Goal: Information Seeking & Learning: Learn about a topic

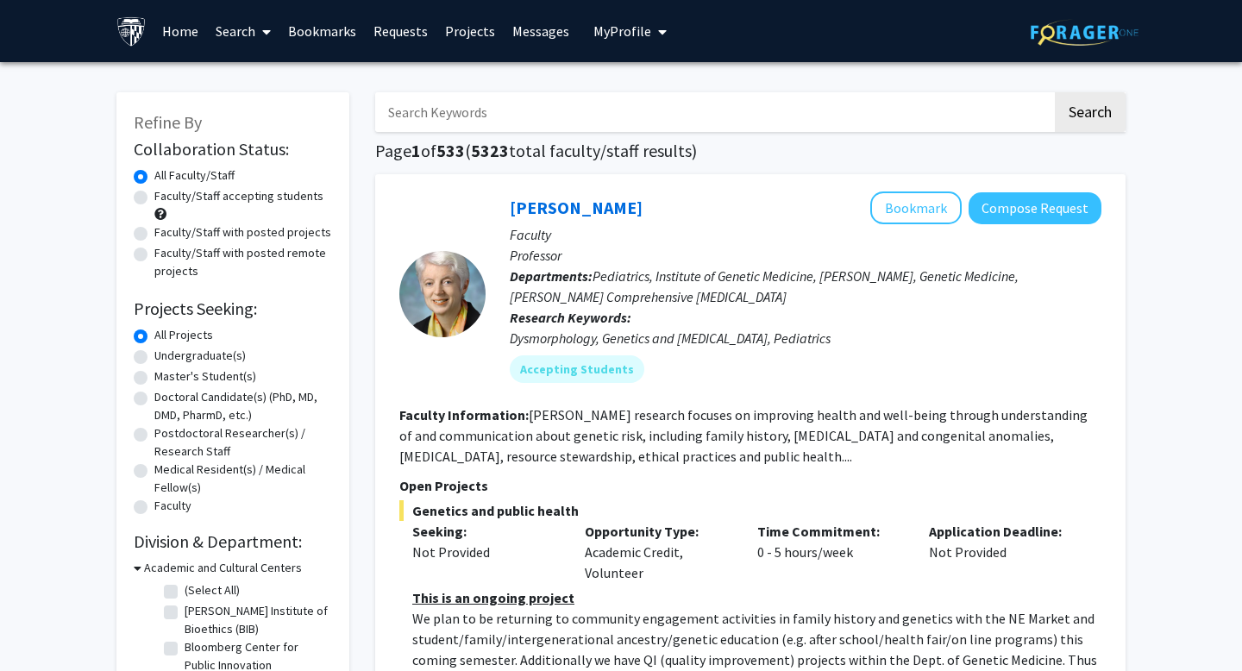
click at [287, 205] on div "Faculty/Staff accepting students" at bounding box center [233, 205] width 198 height 36
click at [273, 235] on label "Faculty/Staff with posted projects" at bounding box center [242, 232] width 177 height 18
click at [166, 235] on input "Faculty/Staff with posted projects" at bounding box center [159, 228] width 11 height 11
radio input "true"
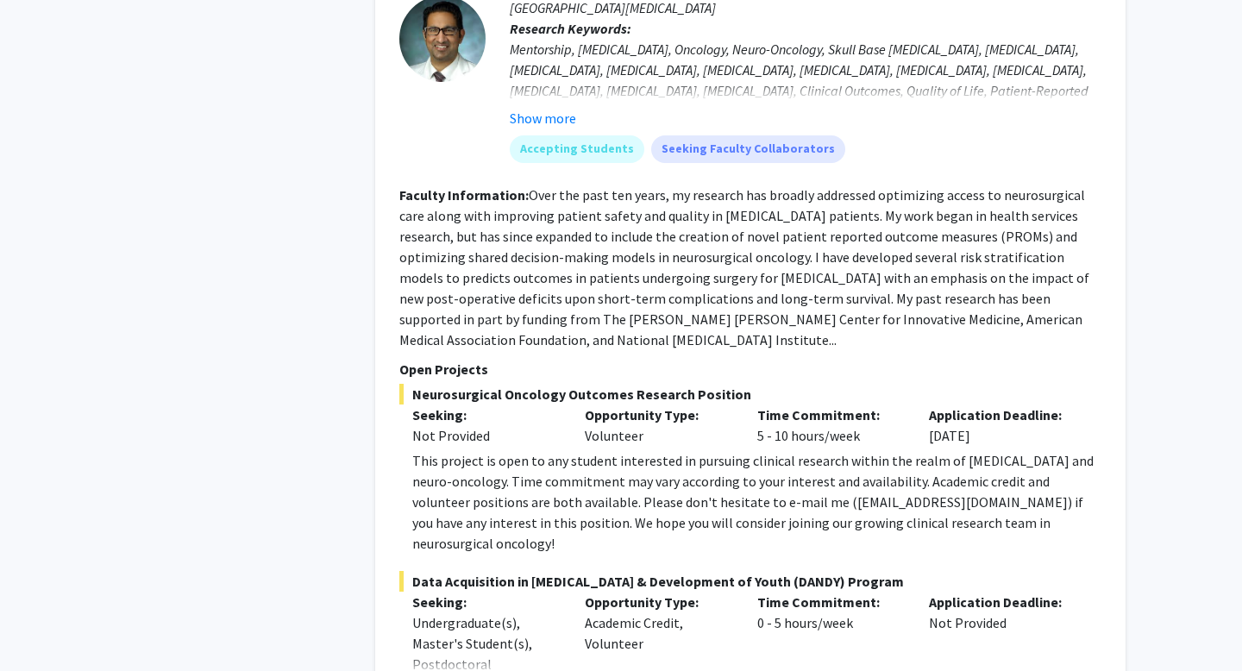
scroll to position [8282, 0]
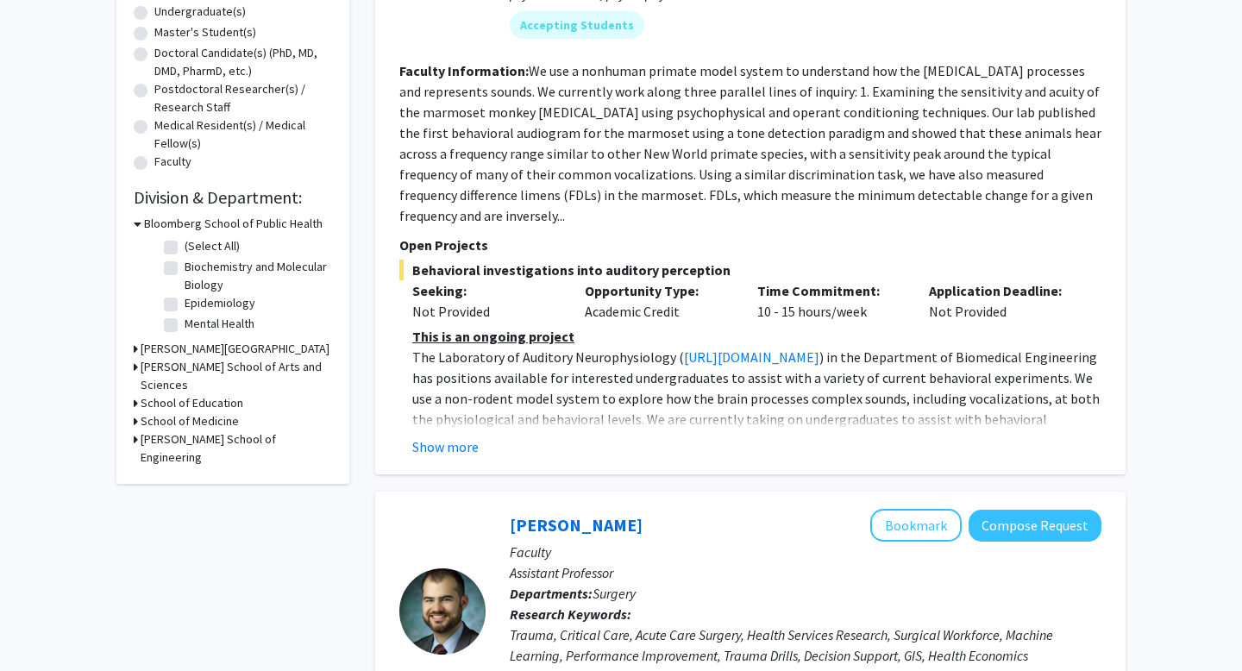
scroll to position [400, 0]
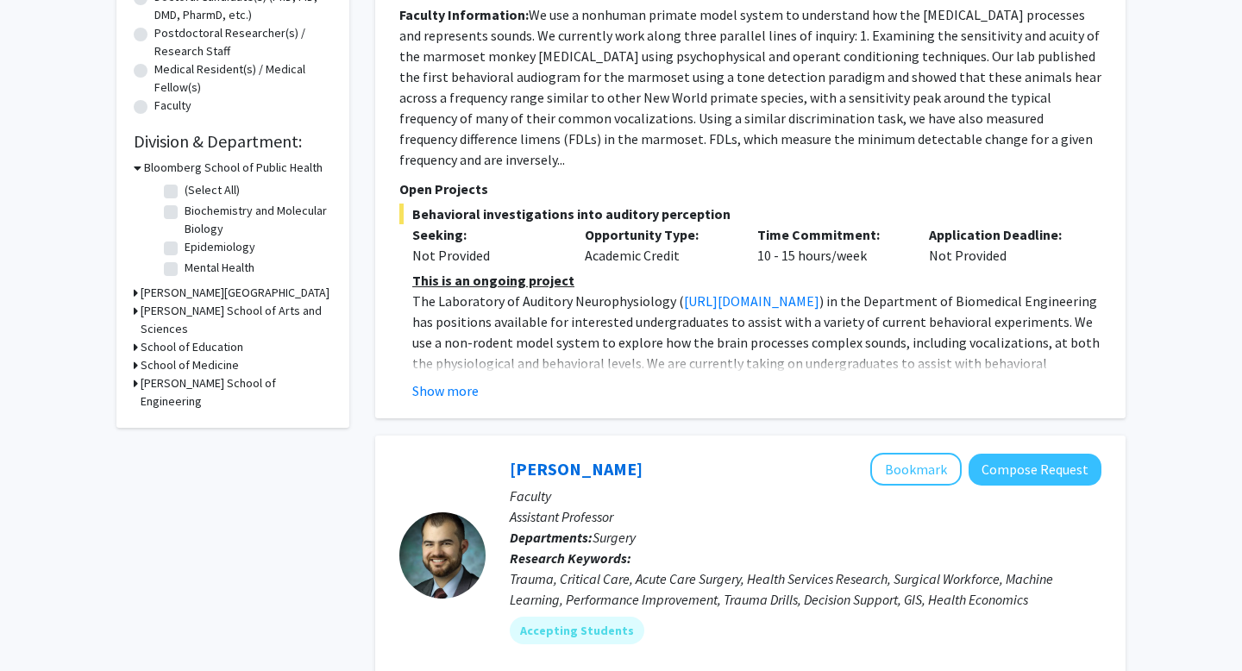
click at [499, 380] on div "Show more" at bounding box center [756, 390] width 689 height 21
click at [472, 380] on button "Show more" at bounding box center [445, 390] width 66 height 21
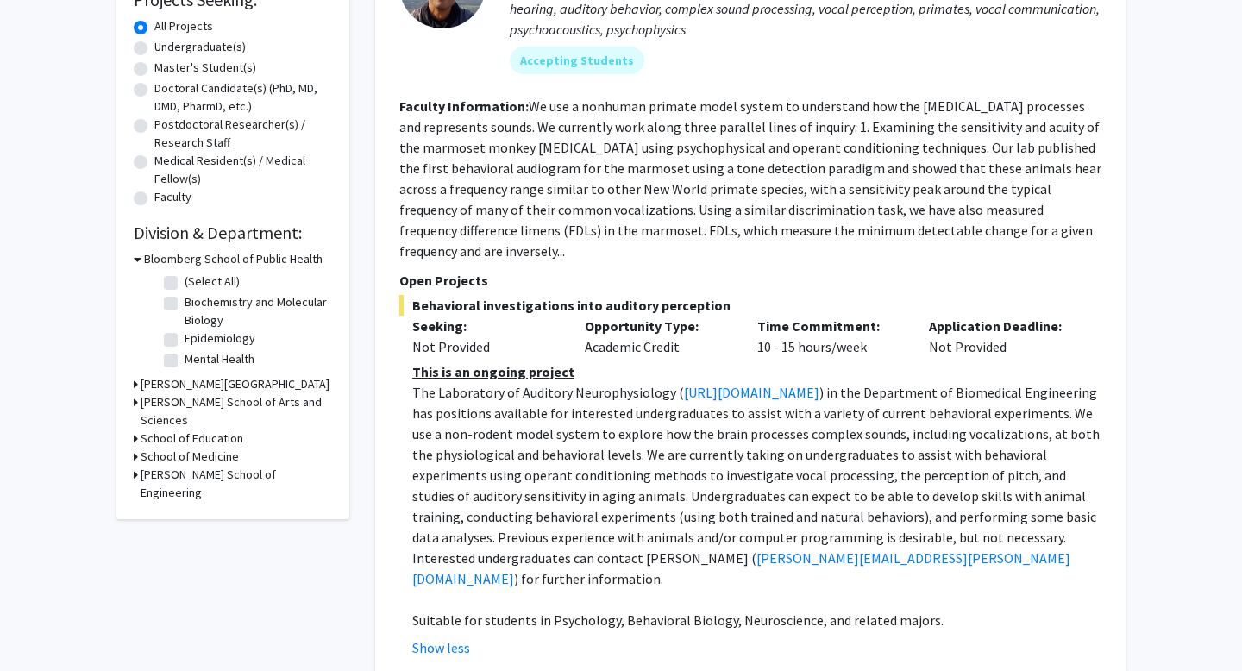
scroll to position [318, 0]
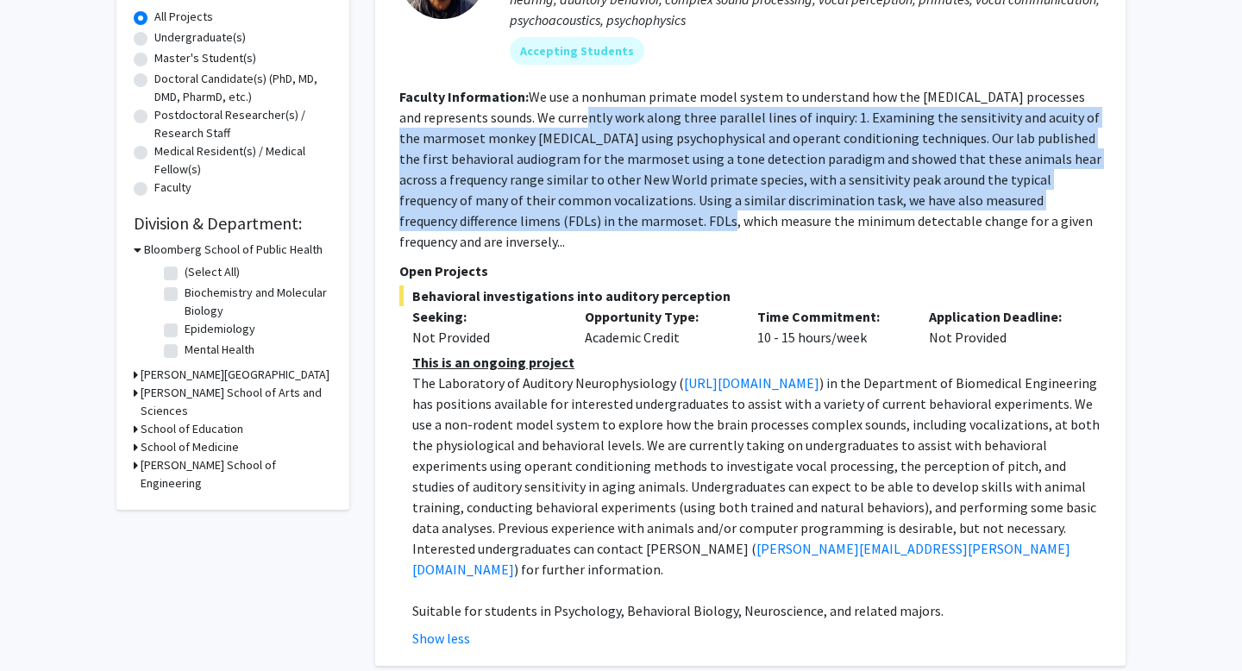
drag, startPoint x: 553, startPoint y: 109, endPoint x: 555, endPoint y: 223, distance: 113.9
click at [555, 223] on fg-read-more "We use a nonhuman primate model system to understand how the [MEDICAL_DATA] pro…" at bounding box center [750, 169] width 702 height 162
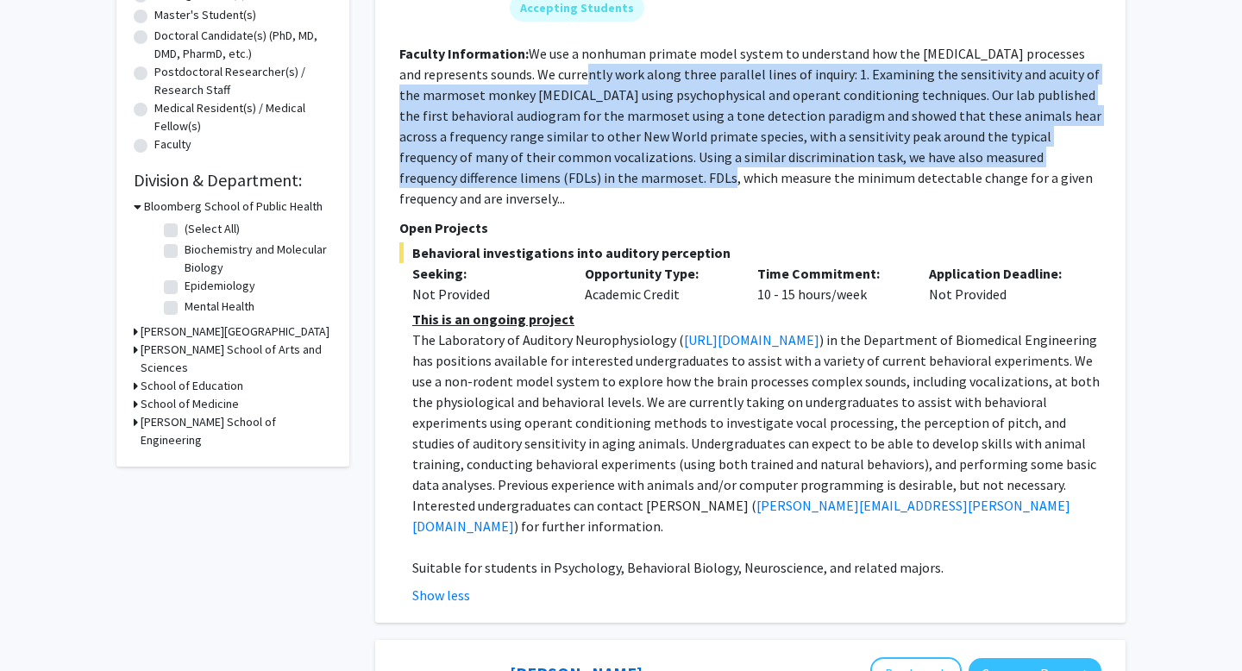
scroll to position [363, 0]
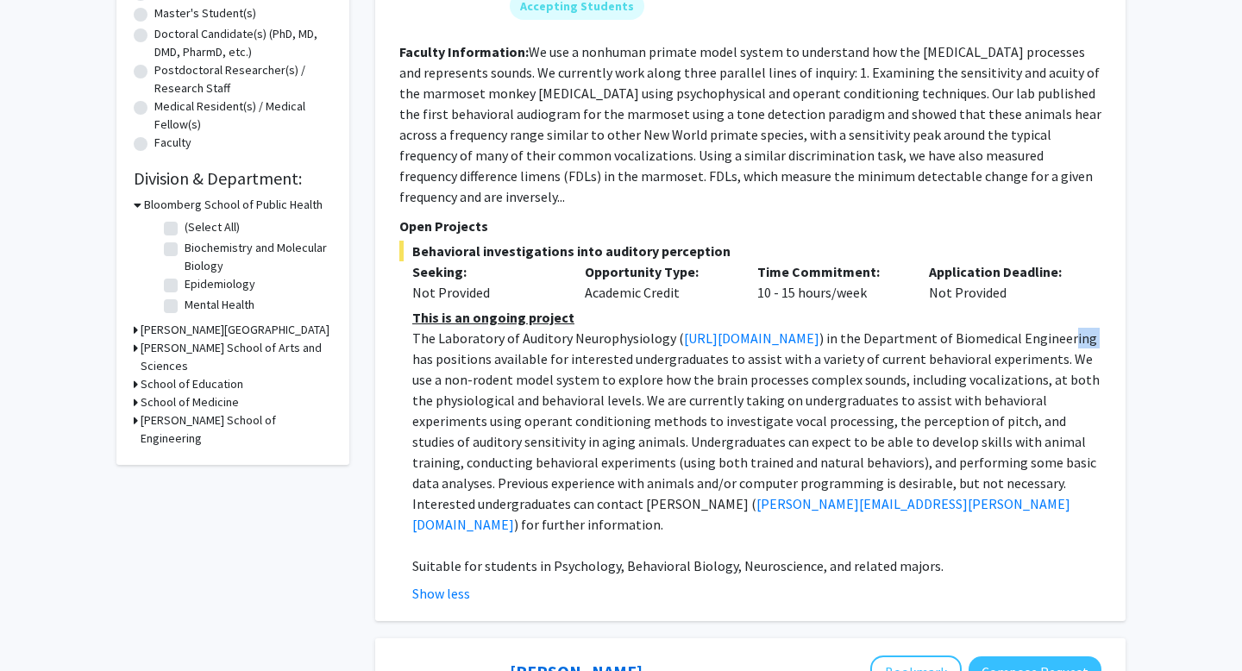
drag, startPoint x: 639, startPoint y: 336, endPoint x: 678, endPoint y: 338, distance: 38.8
click at [662, 337] on span ") in the Department of Biomedical Engineering has positions available for inter…" at bounding box center [755, 420] width 687 height 183
click at [682, 338] on span ") in the Department of Biomedical Engineering has positions available for inter…" at bounding box center [755, 420] width 687 height 183
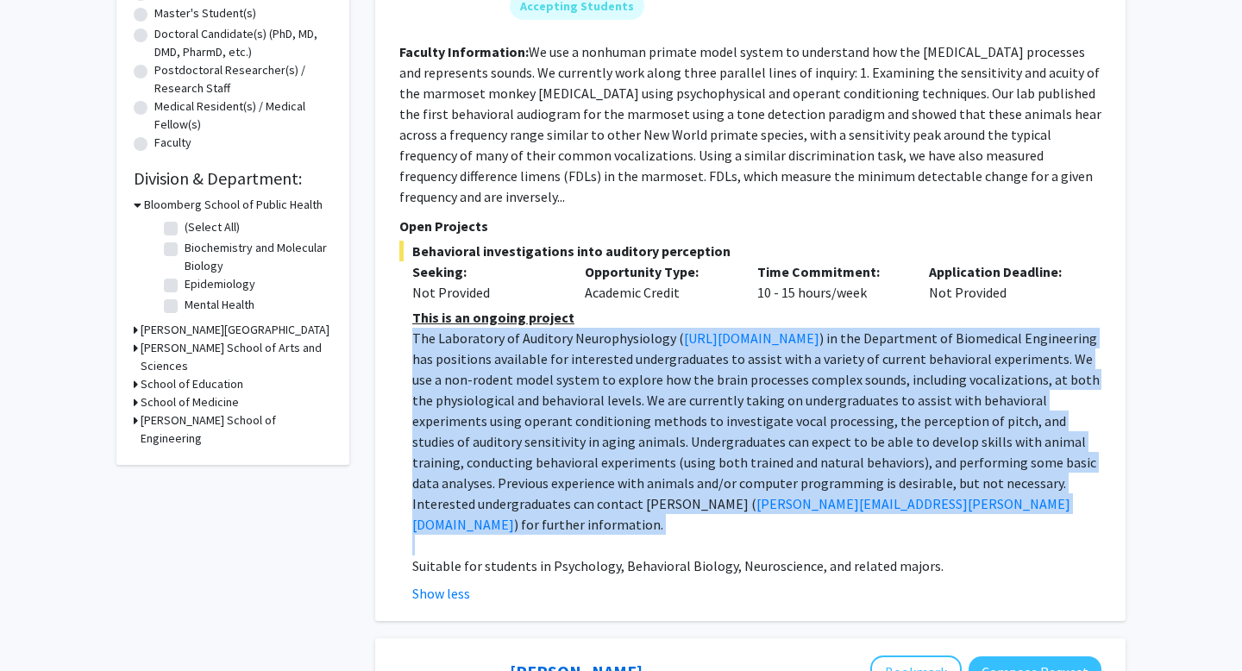
click at [682, 338] on span ") in the Department of Biomedical Engineering has positions available for inter…" at bounding box center [755, 420] width 687 height 183
click at [692, 354] on span ") in the Department of Biomedical Engineering has positions available for inter…" at bounding box center [755, 420] width 687 height 183
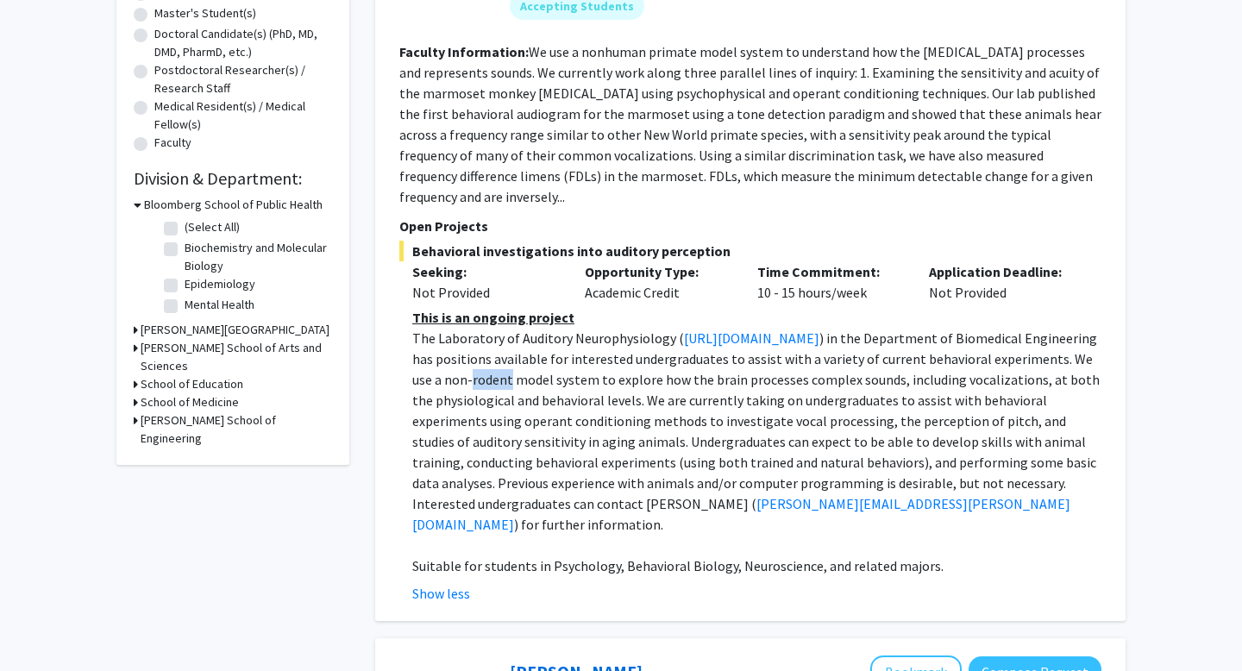
click at [692, 354] on span ") in the Department of Biomedical Engineering has positions available for inter…" at bounding box center [755, 420] width 687 height 183
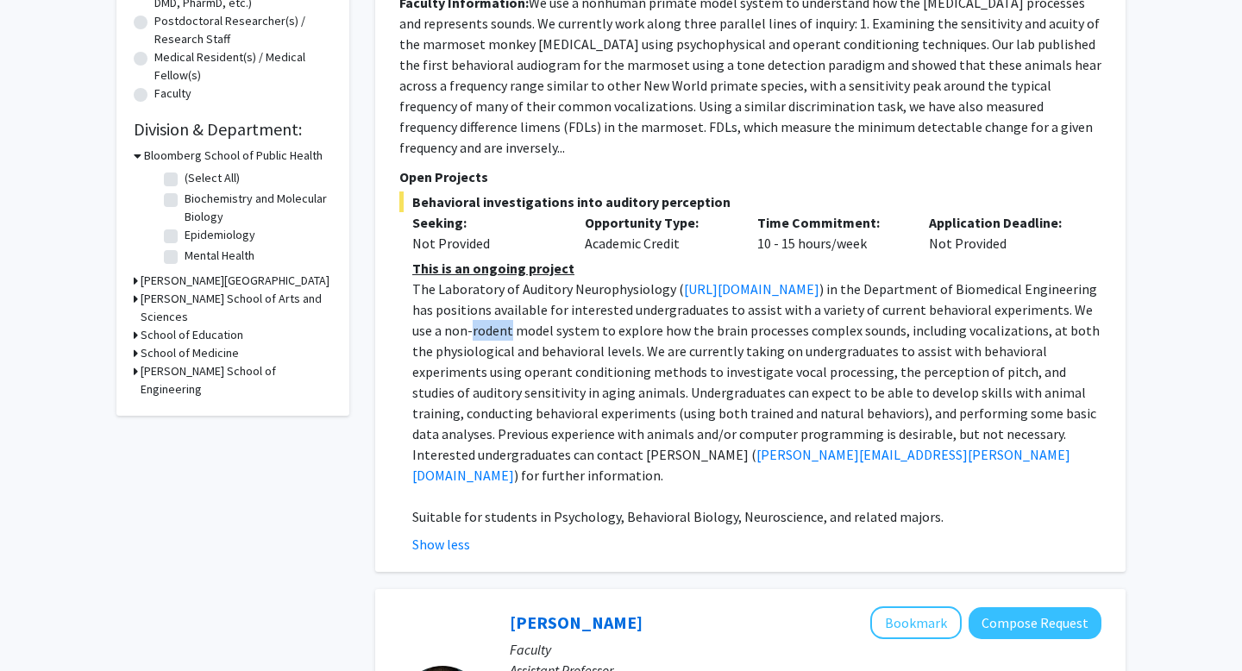
scroll to position [415, 0]
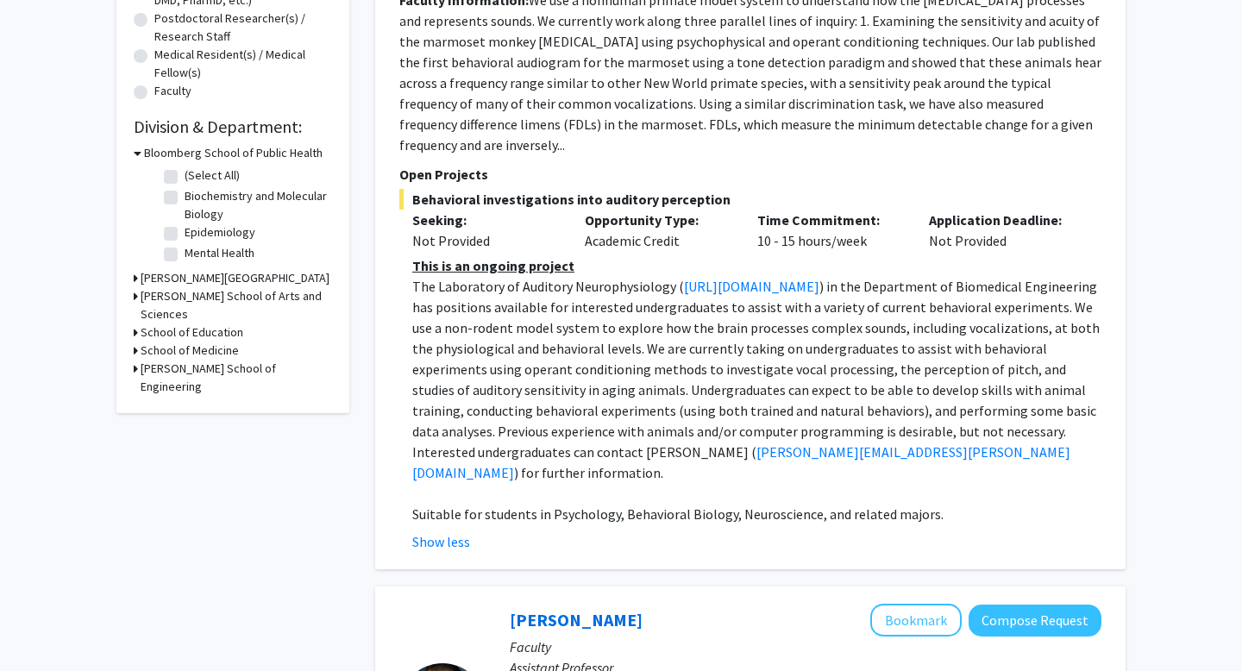
click at [683, 419] on p "The Laboratory of Auditory Neurophysiology ( [URL][DOMAIN_NAME] ) in the Depart…" at bounding box center [756, 379] width 689 height 207
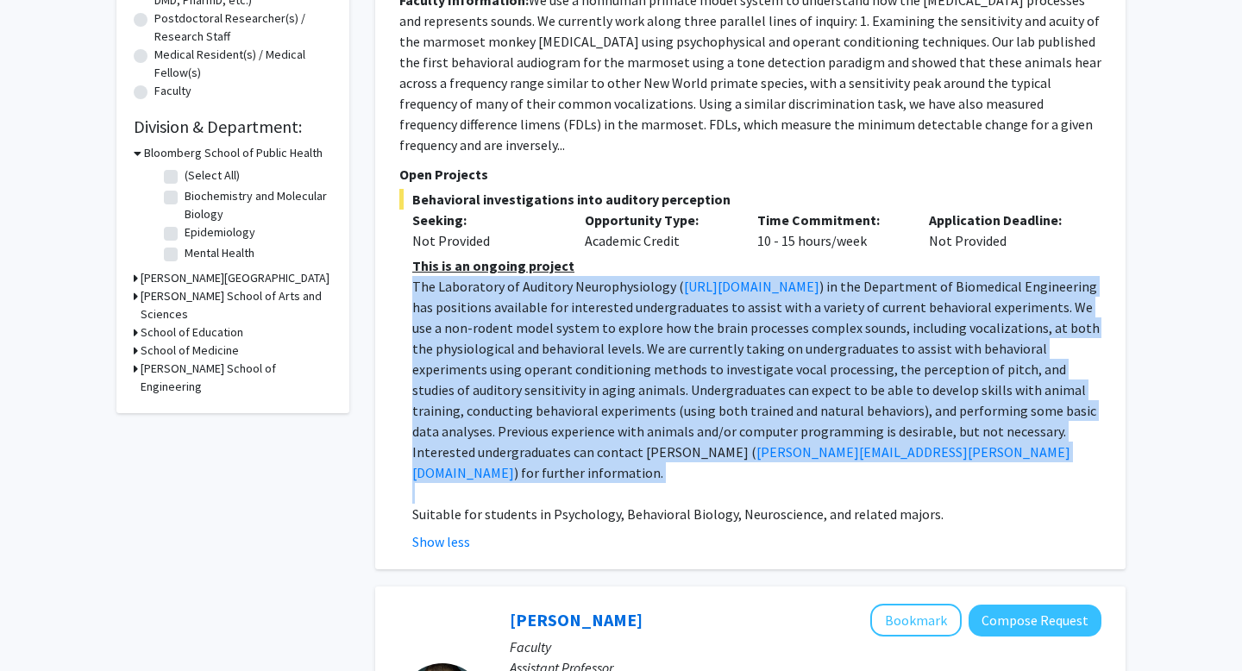
click at [683, 419] on p "The Laboratory of Auditory Neurophysiology ( [URL][DOMAIN_NAME] ) in the Depart…" at bounding box center [756, 379] width 689 height 207
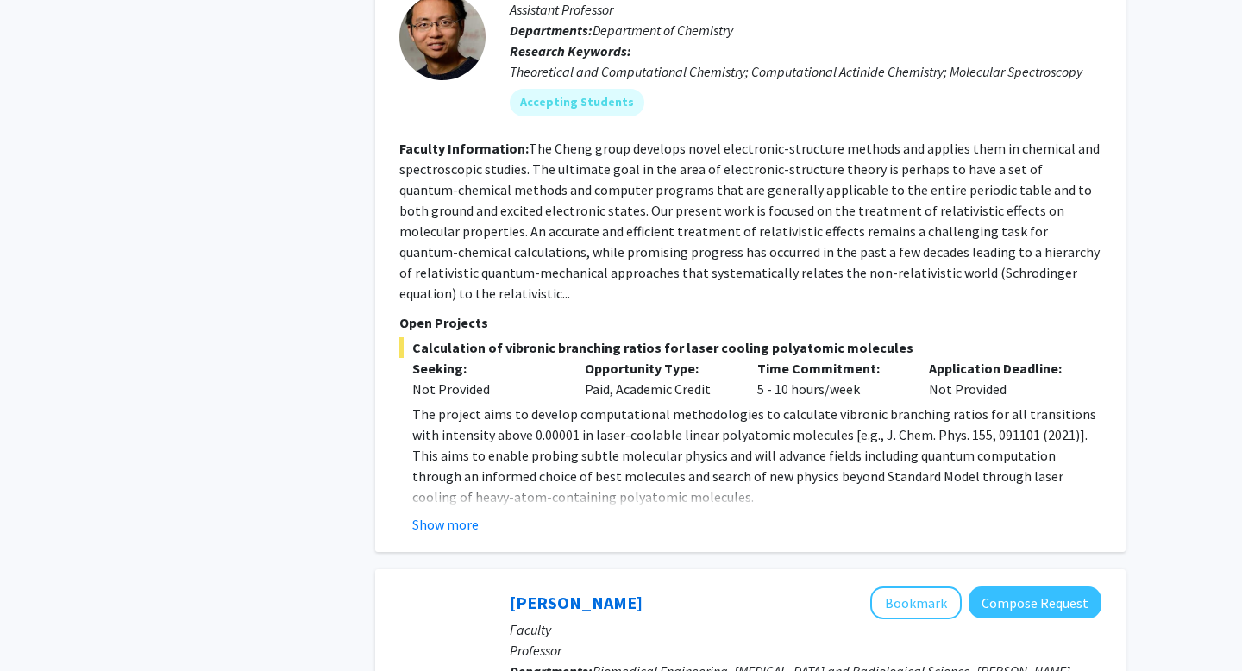
scroll to position [3760, 0]
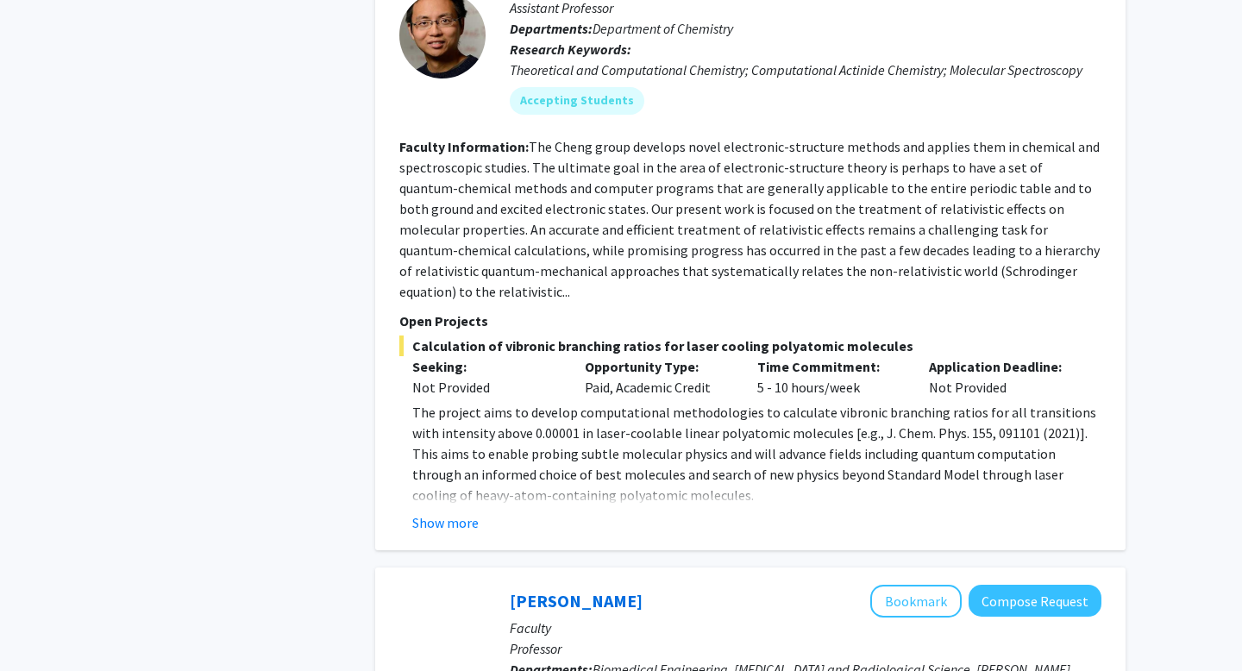
click at [483, 512] on div "Show more" at bounding box center [756, 522] width 689 height 21
click at [445, 512] on button "Show more" at bounding box center [445, 522] width 66 height 21
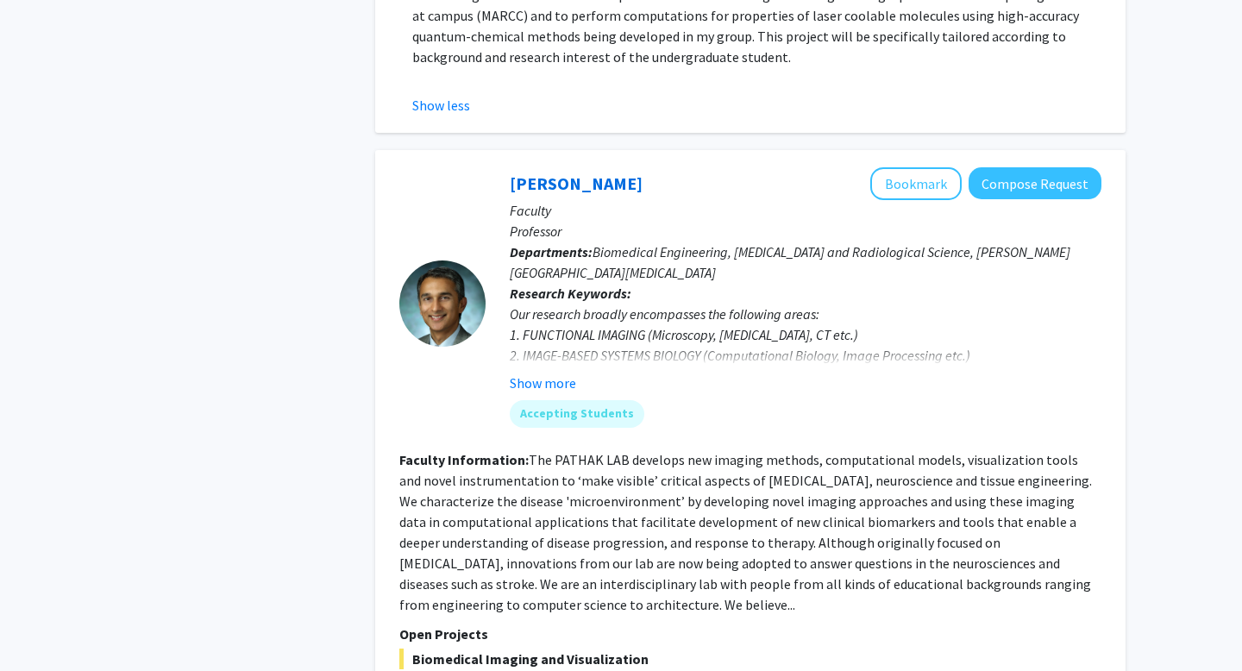
scroll to position [4305, 0]
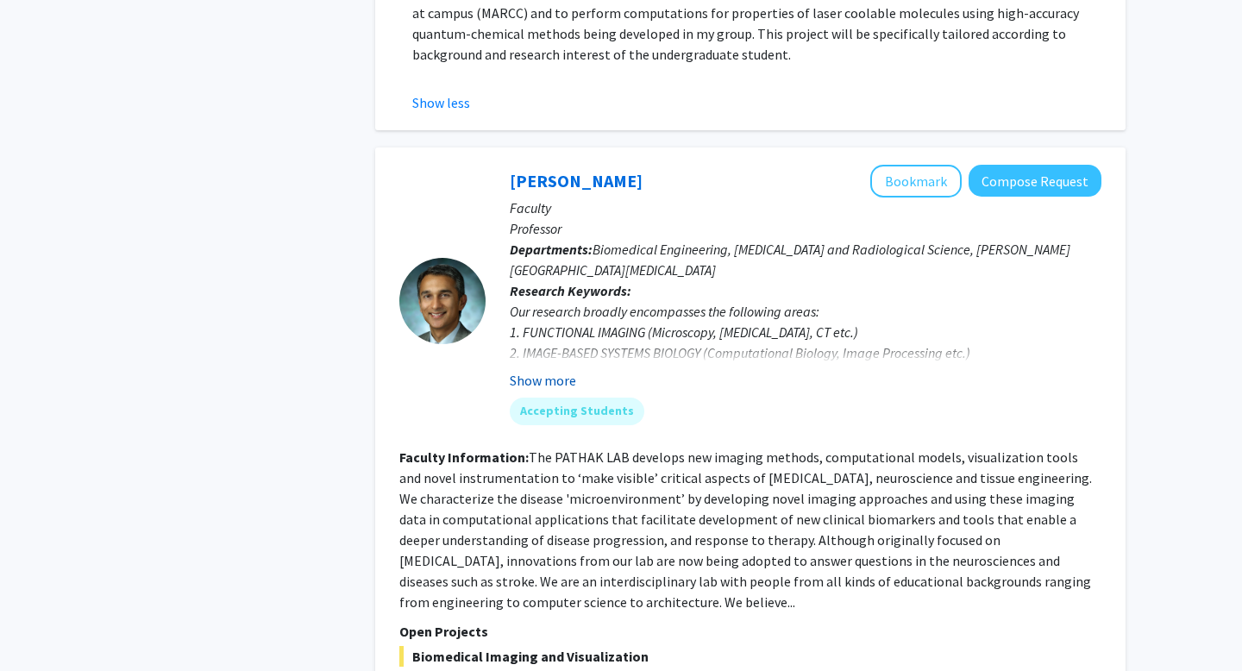
click at [534, 370] on button "Show more" at bounding box center [543, 380] width 66 height 21
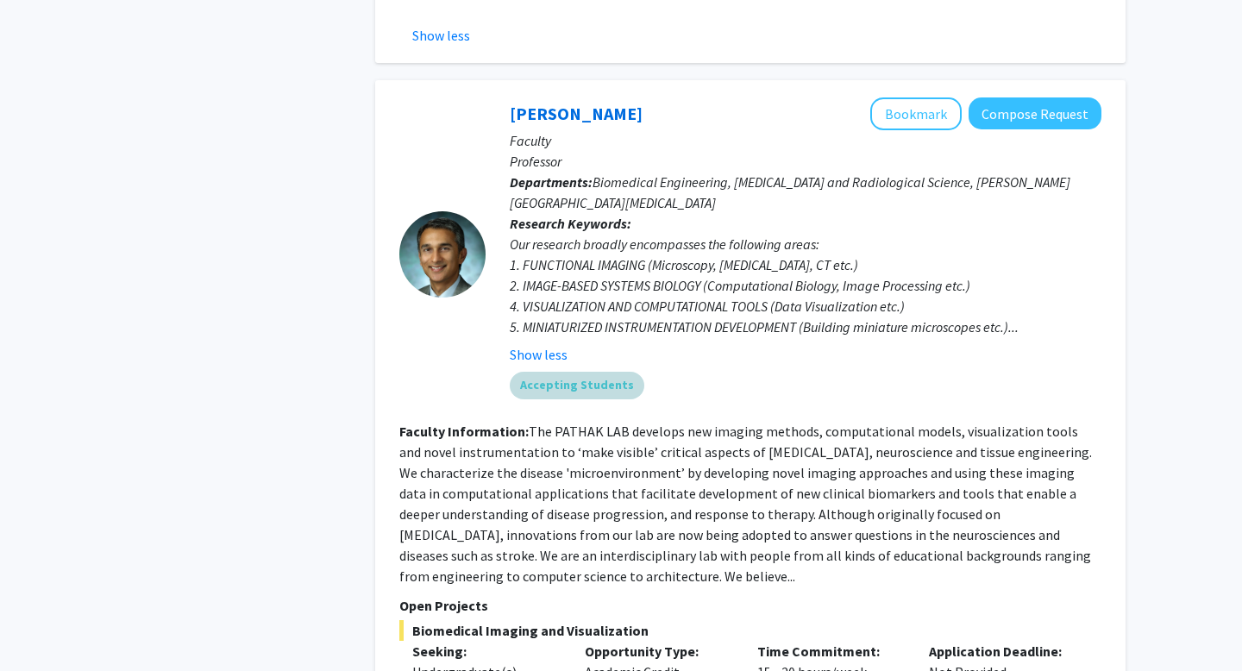
scroll to position [4375, 0]
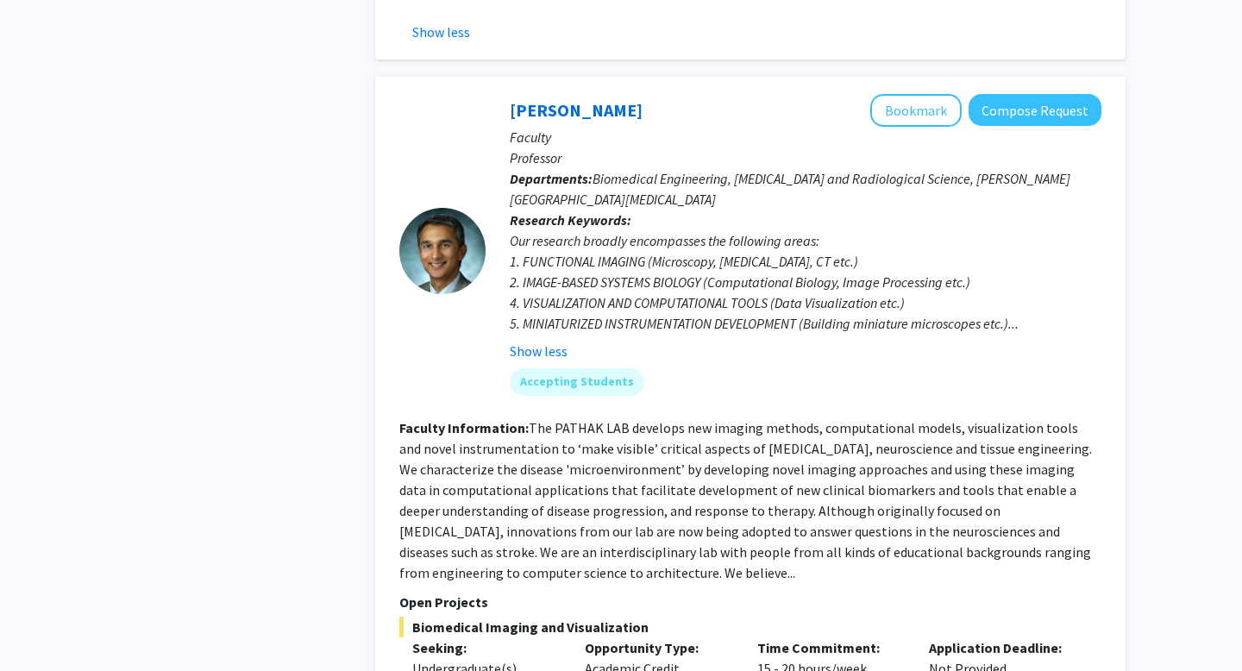
click at [561, 419] on fg-read-more "The PATHAK LAB develops new imaging methods, computational models, visualizatio…" at bounding box center [745, 500] width 693 height 162
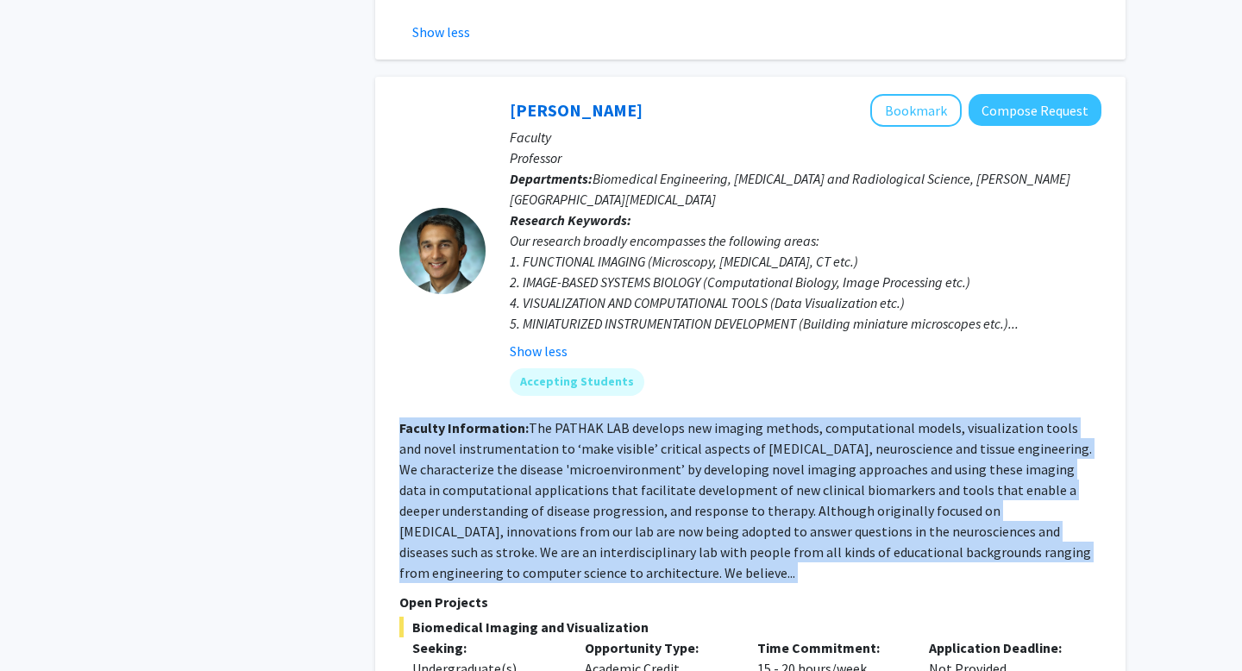
click at [561, 419] on fg-read-more "The PATHAK LAB develops new imaging methods, computational models, visualizatio…" at bounding box center [745, 500] width 693 height 162
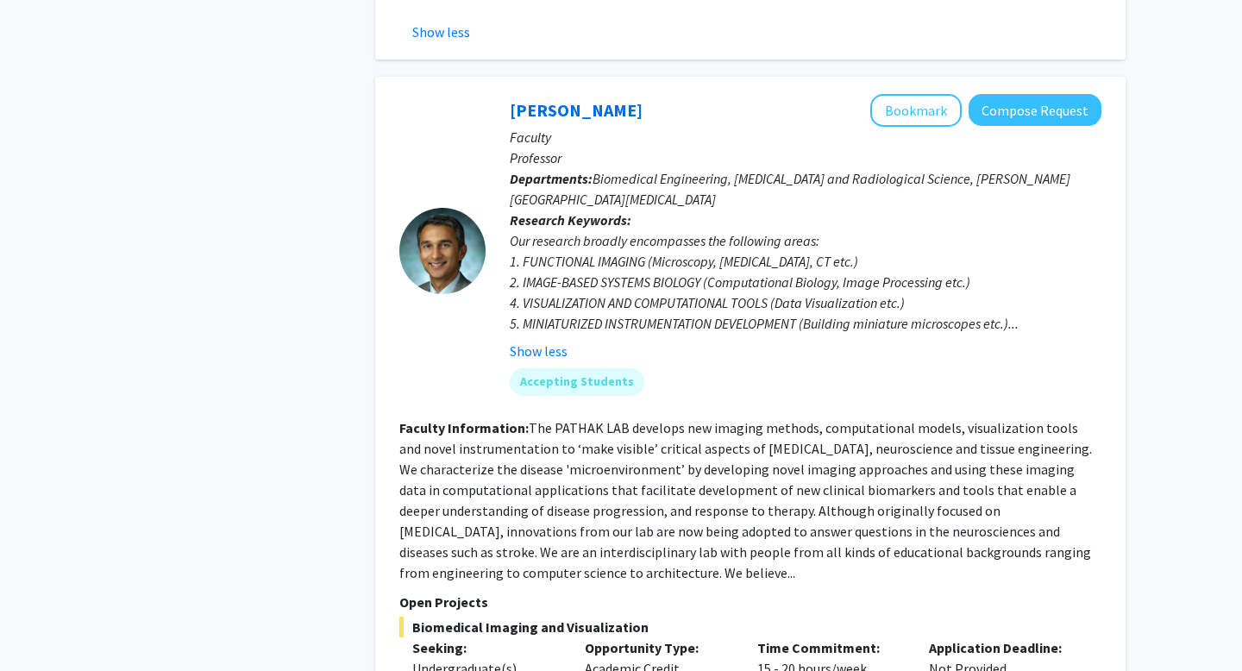
click at [563, 419] on fg-read-more "The PATHAK LAB develops new imaging methods, computational models, visualizatio…" at bounding box center [745, 500] width 693 height 162
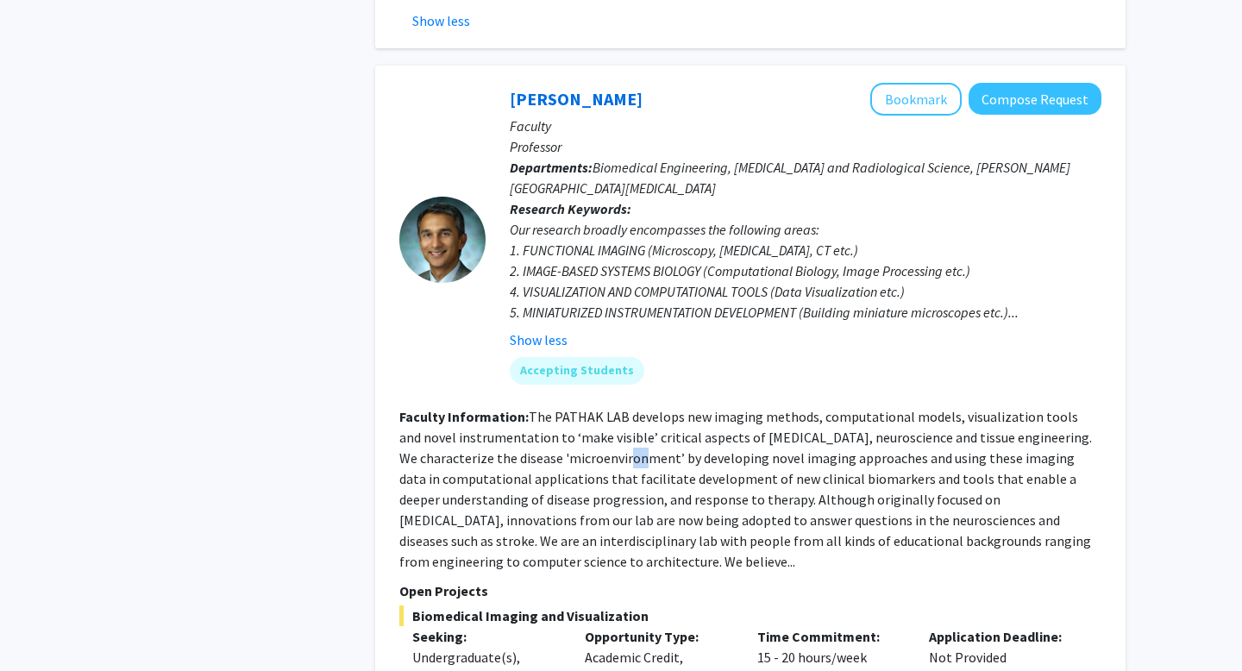
scroll to position [4392, 0]
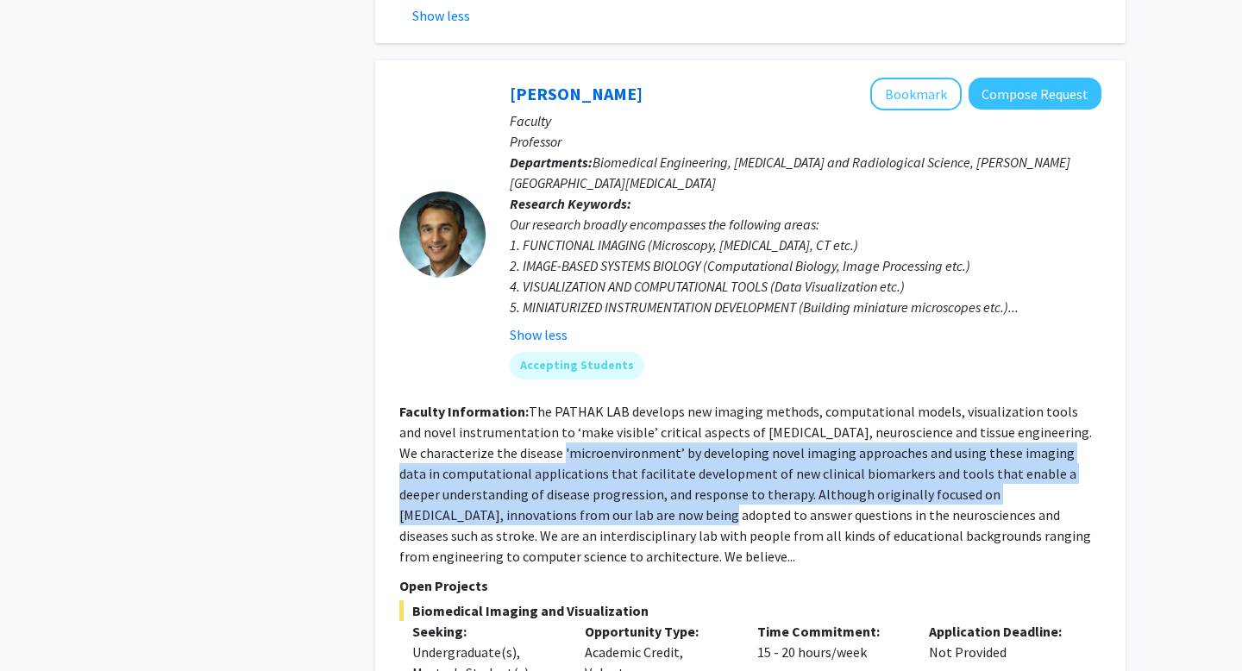
drag, startPoint x: 496, startPoint y: 350, endPoint x: 530, endPoint y: 411, distance: 69.5
click at [530, 411] on fg-read-more "The PATHAK LAB develops new imaging methods, computational models, visualizatio…" at bounding box center [745, 484] width 693 height 162
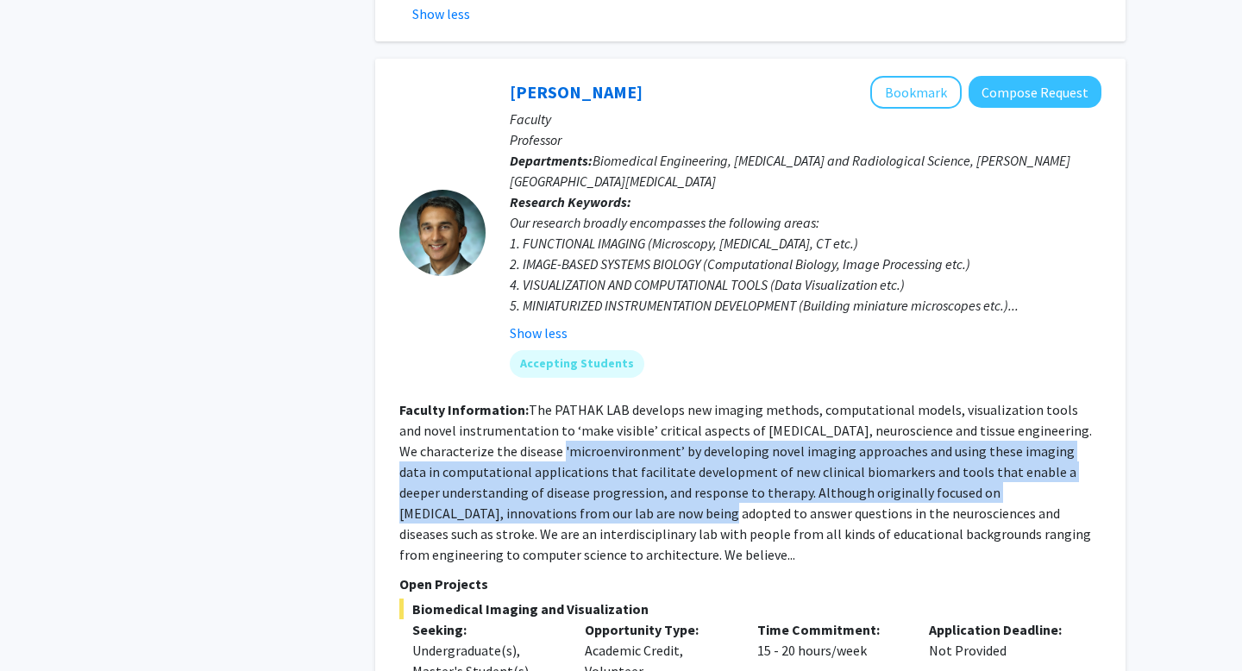
click at [530, 411] on fg-read-more "The PATHAK LAB develops new imaging methods, computational models, visualizatio…" at bounding box center [745, 482] width 693 height 162
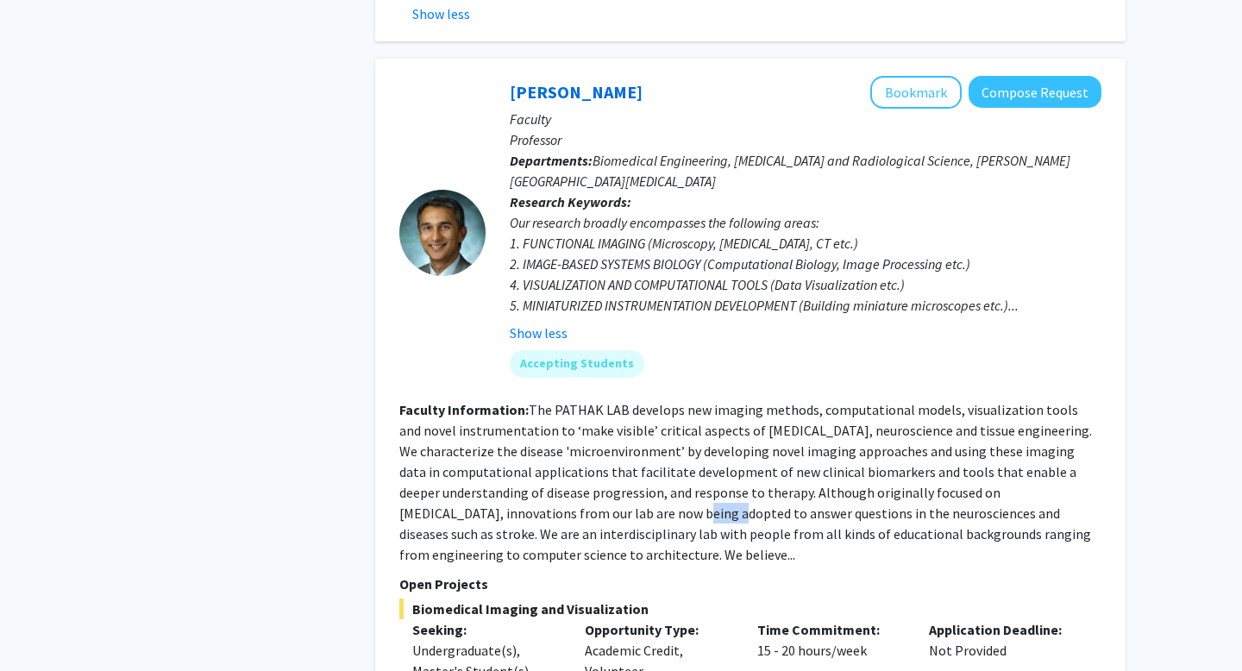
click at [530, 411] on fg-read-more "The PATHAK LAB develops new imaging methods, computational models, visualizatio…" at bounding box center [745, 482] width 693 height 162
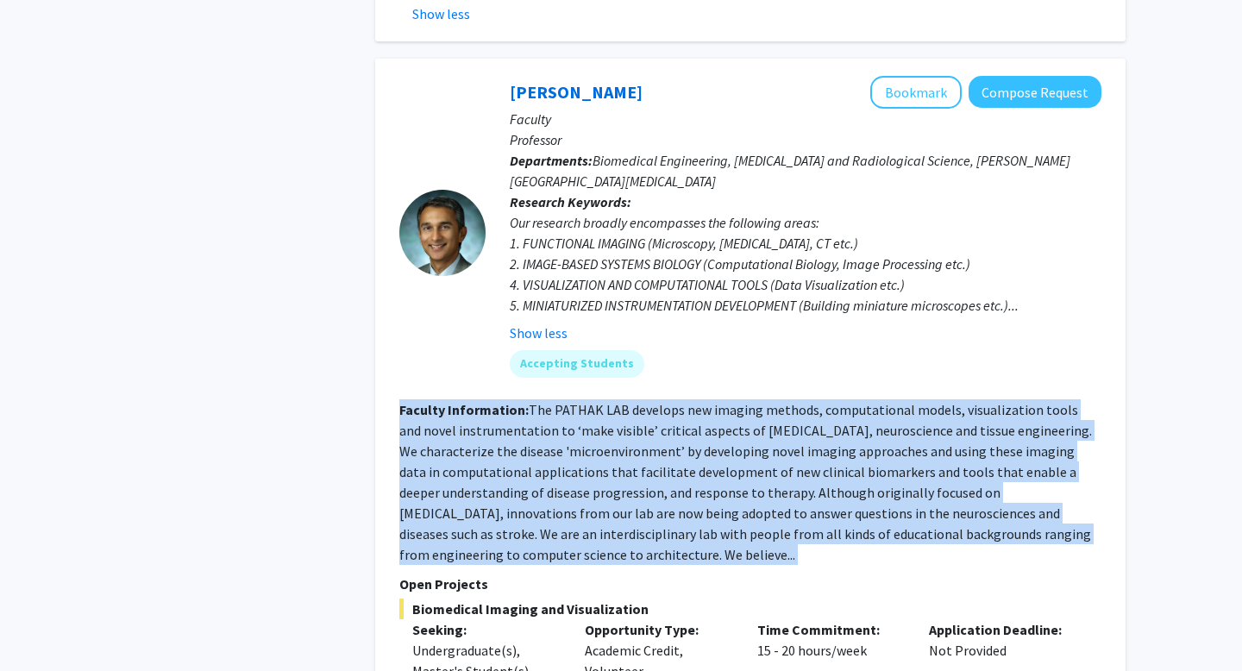
click at [530, 411] on fg-read-more "The PATHAK LAB develops new imaging methods, computational models, visualizatio…" at bounding box center [745, 482] width 693 height 162
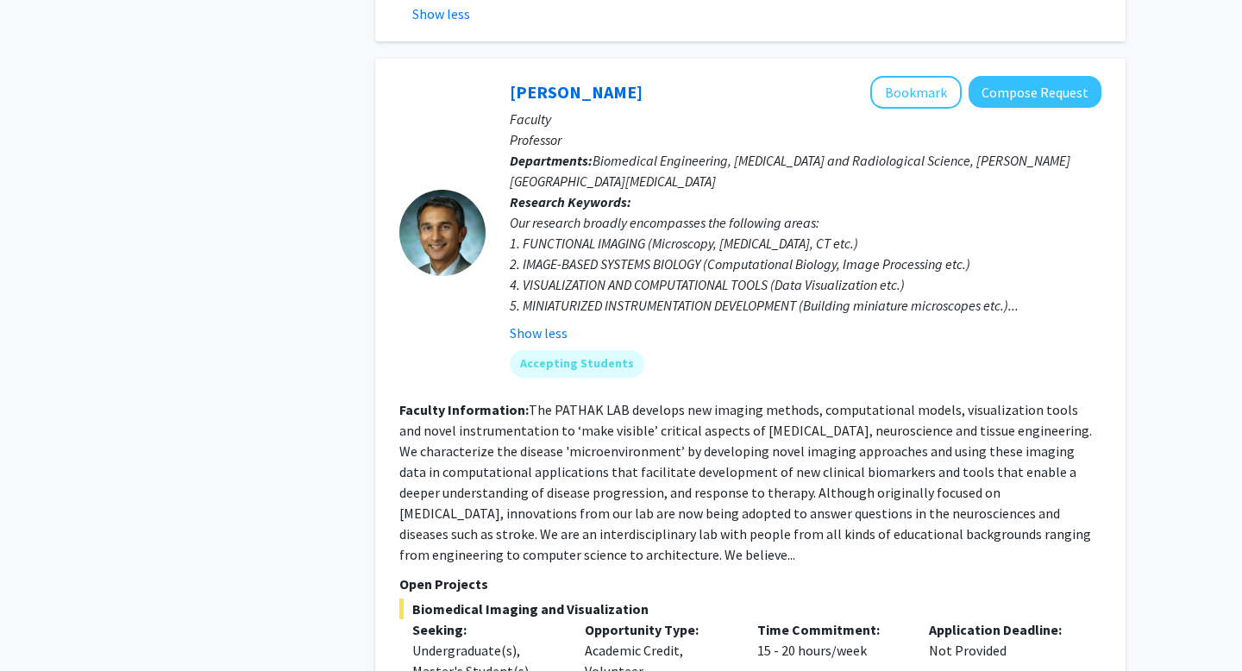
click at [532, 401] on fg-read-more "The PATHAK LAB develops new imaging methods, computational models, visualizatio…" at bounding box center [745, 482] width 693 height 162
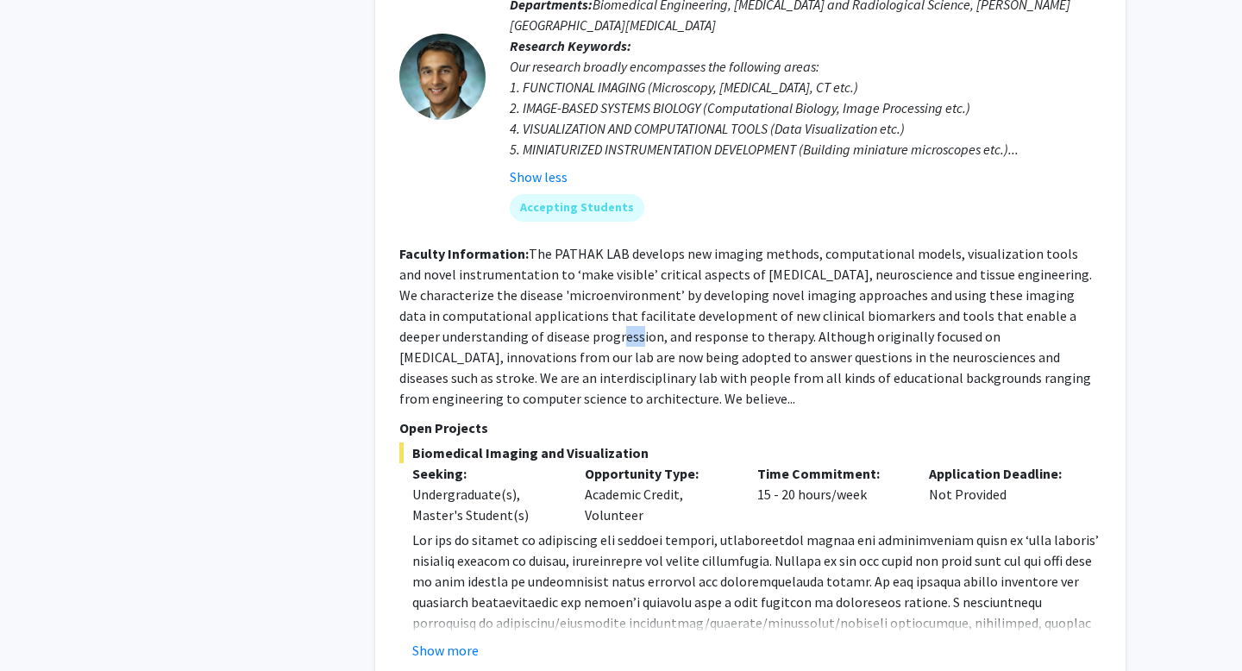
scroll to position [4576, 0]
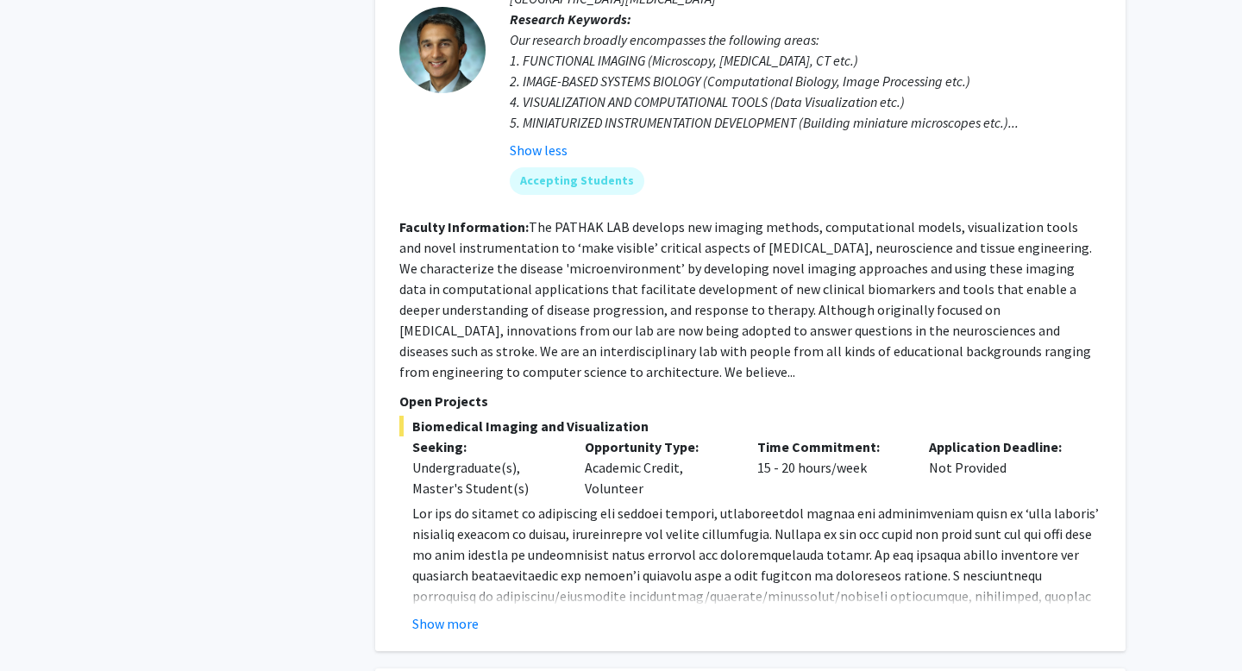
click at [461, 542] on div "[PERSON_NAME] Bookmark Compose Request Faculty Professor Departments: Biomedica…" at bounding box center [750, 263] width 750 height 775
click at [462, 613] on button "Show more" at bounding box center [445, 623] width 66 height 21
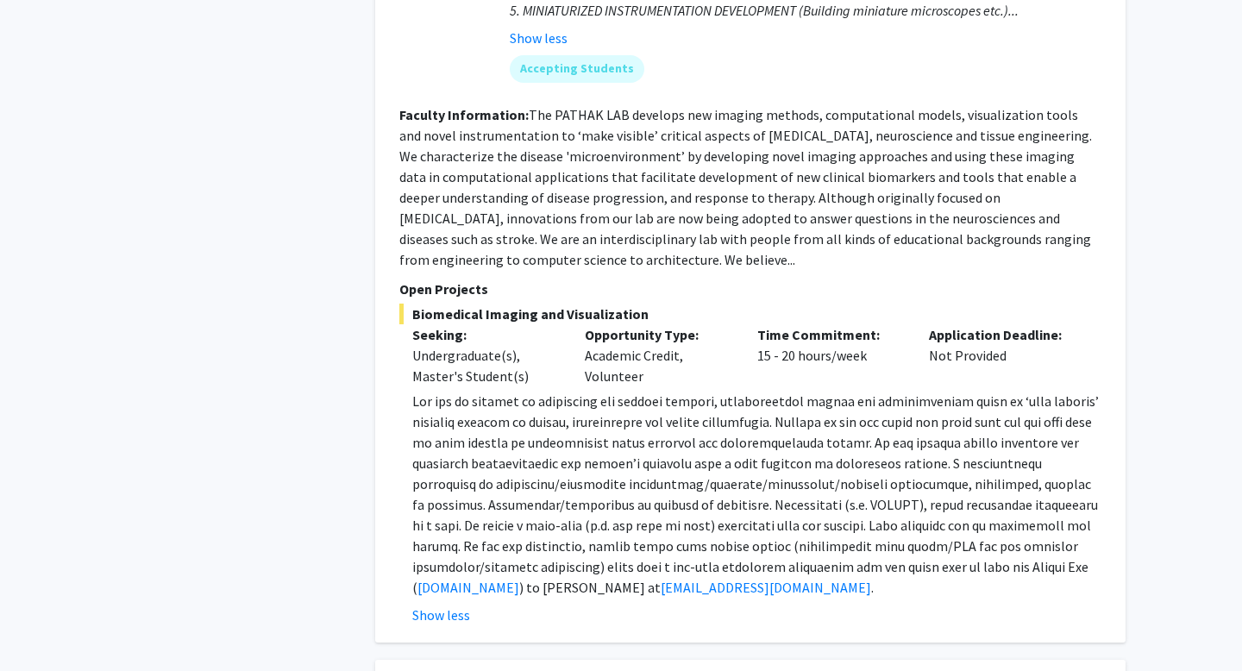
scroll to position [4857, 0]
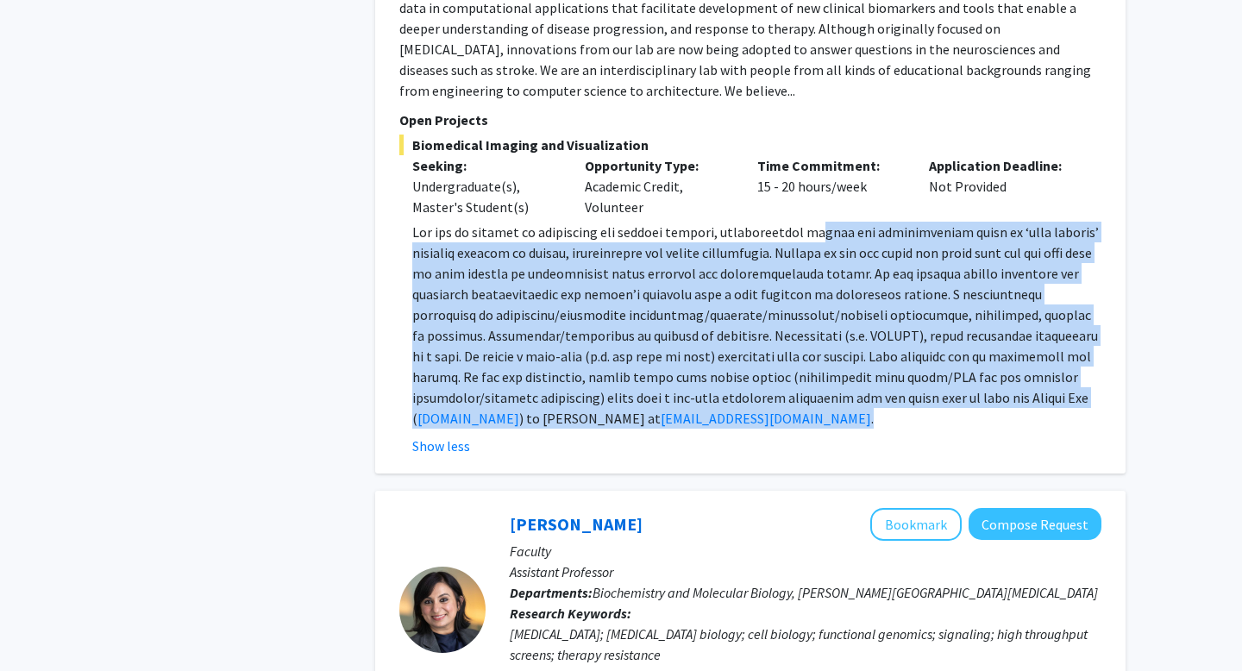
drag, startPoint x: 843, startPoint y: 123, endPoint x: 1133, endPoint y: 328, distance: 355.3
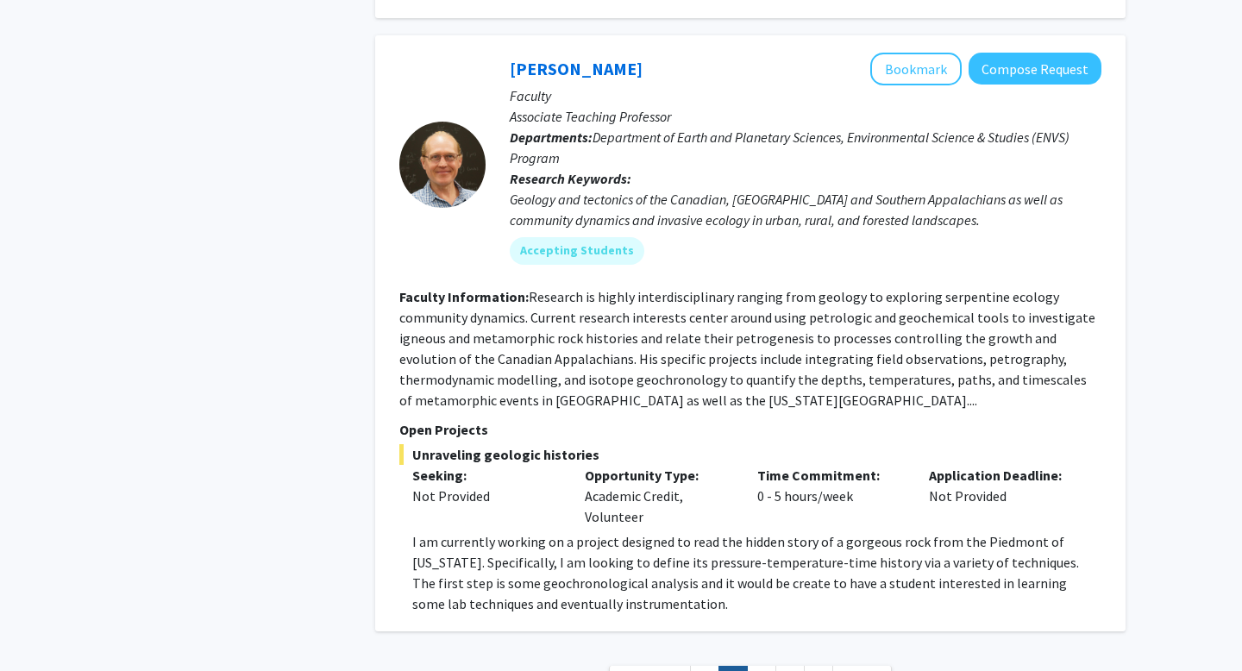
scroll to position [6752, 0]
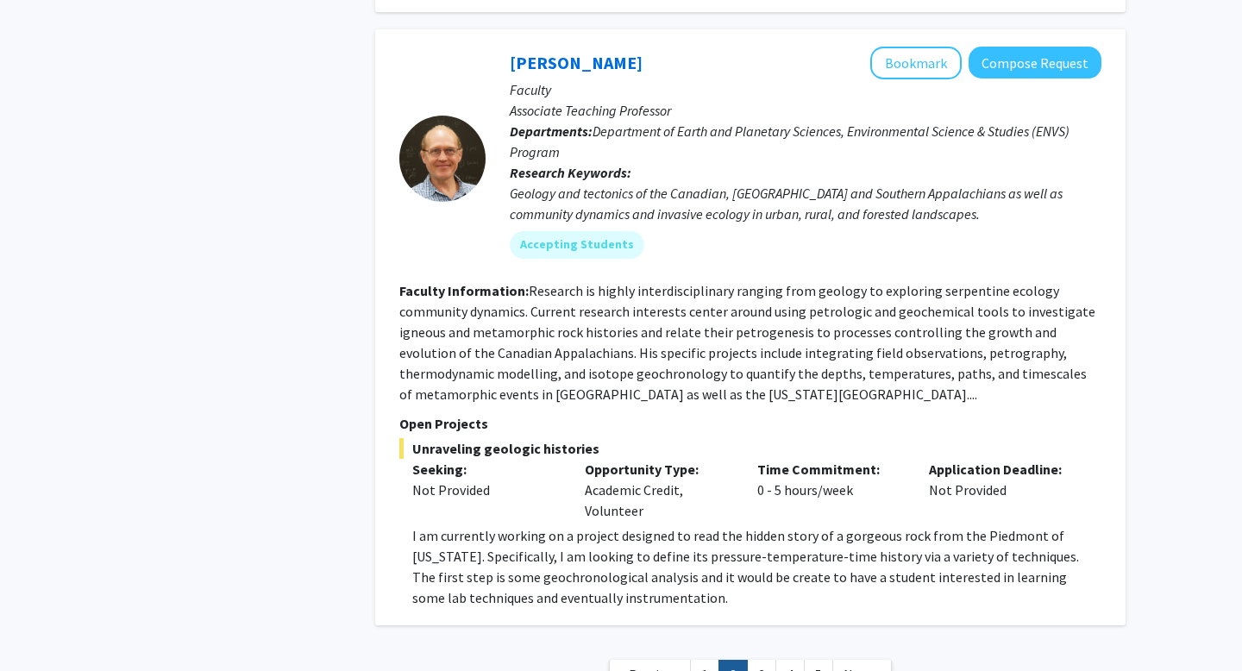
click at [748, 660] on link "2" at bounding box center [732, 675] width 29 height 30
click at [756, 660] on link "3" at bounding box center [761, 675] width 29 height 30
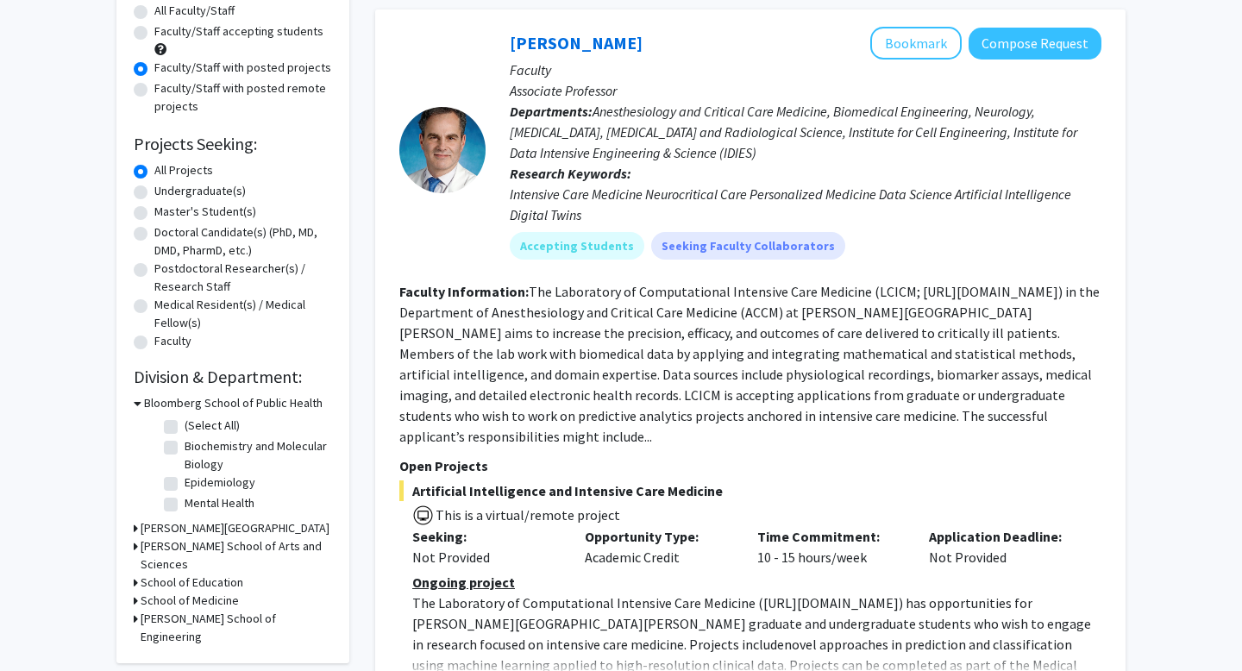
scroll to position [165, 0]
click at [581, 396] on fg-read-more "The Laboratory of Computational Intensive Care Medicine (LCICM; [URL][DOMAIN_NA…" at bounding box center [749, 364] width 700 height 162
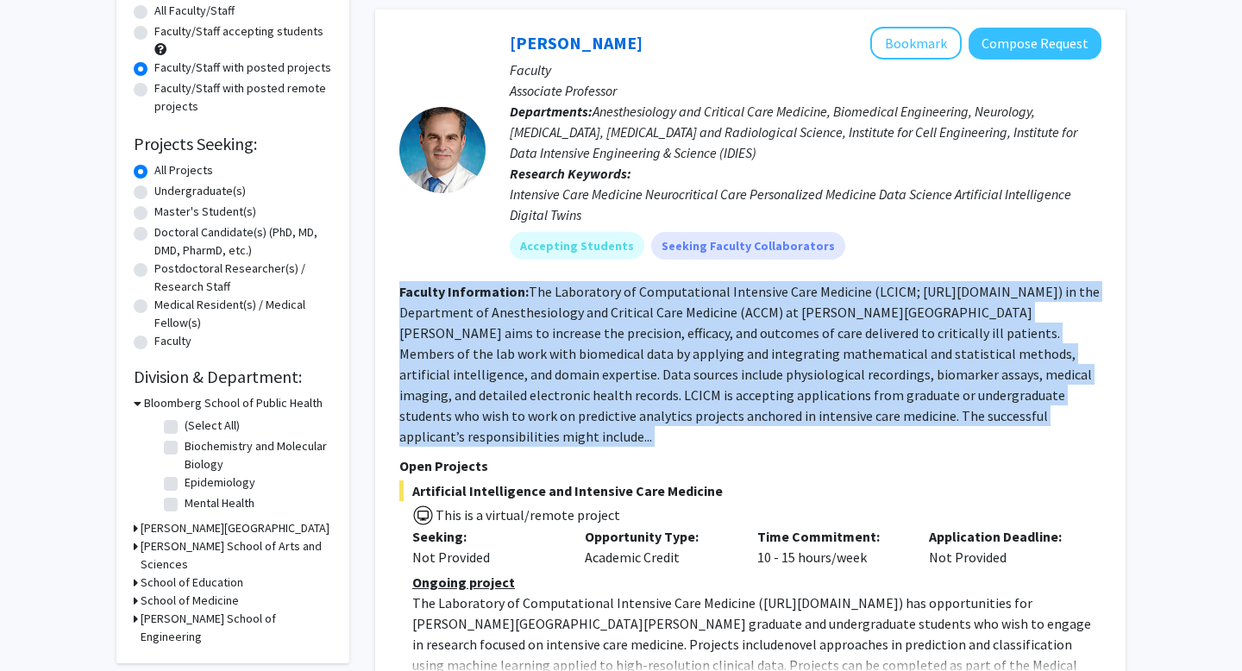
click at [581, 396] on fg-read-more "The Laboratory of Computational Intensive Care Medicine (LCICM; [URL][DOMAIN_NA…" at bounding box center [749, 364] width 700 height 162
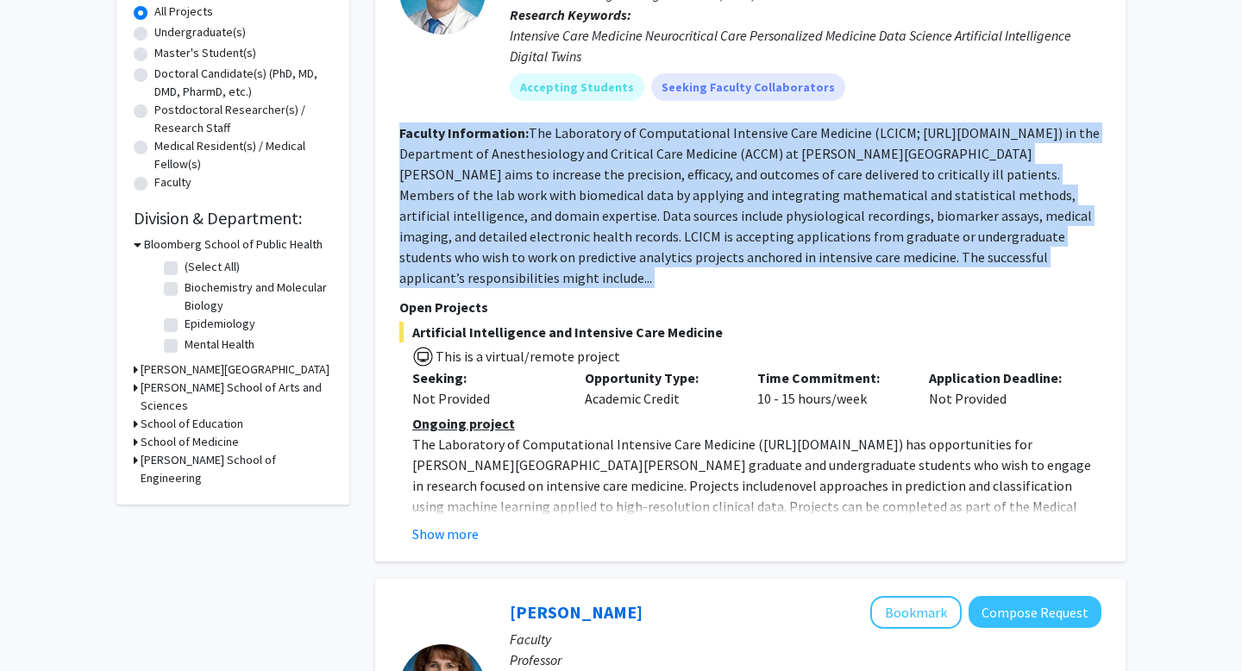
scroll to position [335, 0]
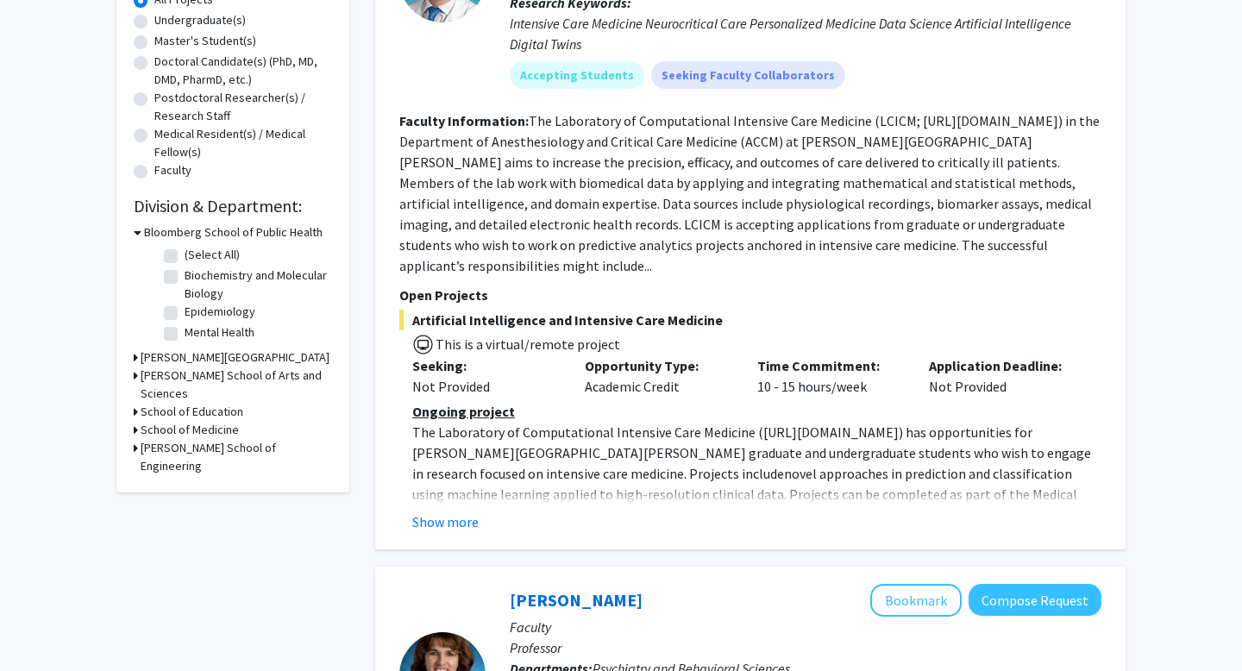
click at [486, 511] on div "Show more" at bounding box center [756, 521] width 689 height 21
click at [480, 511] on div "Show more" at bounding box center [756, 521] width 689 height 21
click at [459, 511] on button "Show more" at bounding box center [445, 521] width 66 height 21
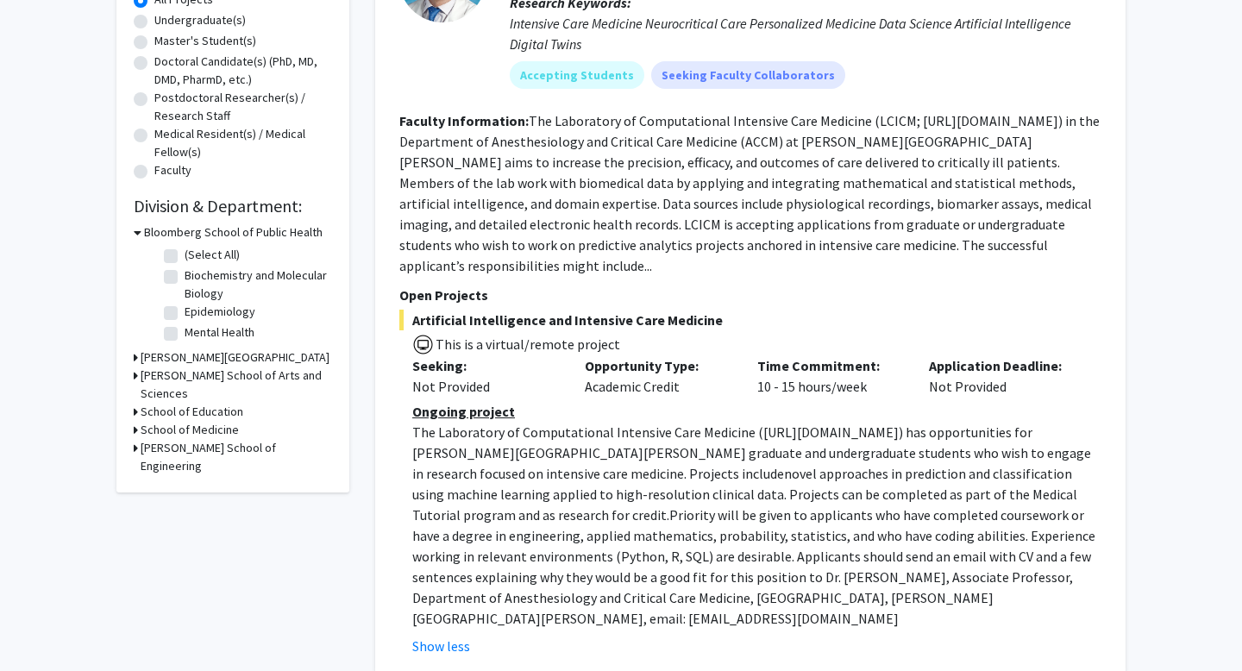
scroll to position [348, 0]
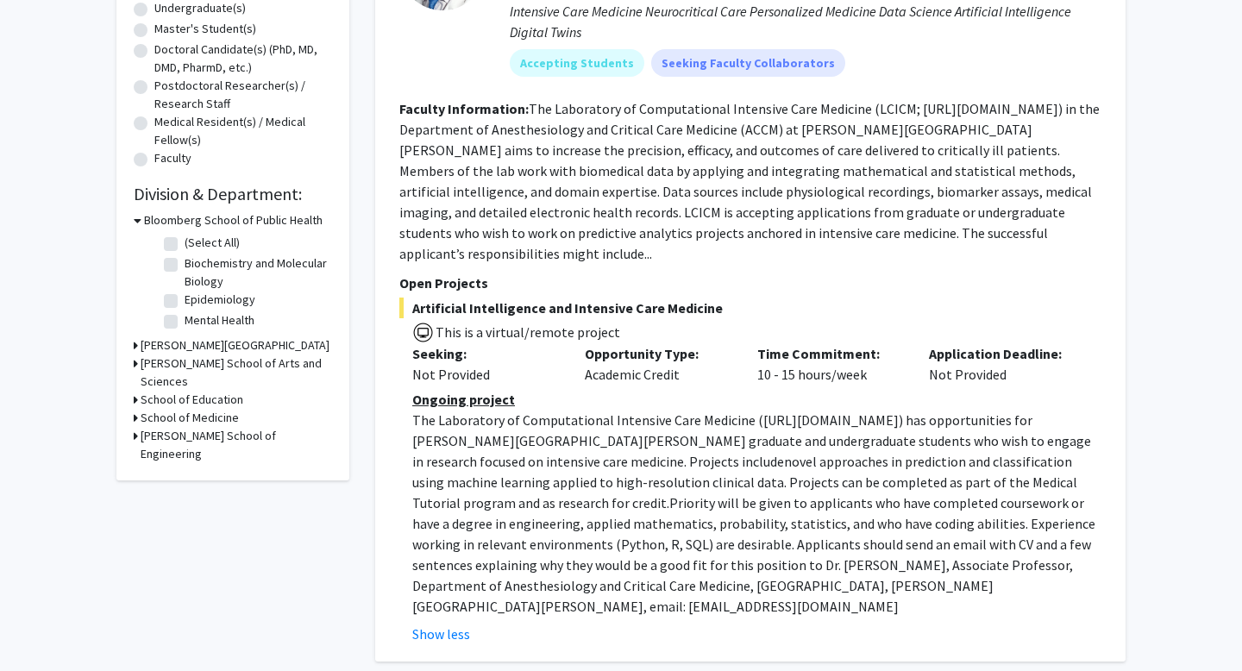
click at [556, 423] on span ") has opportunities for [PERSON_NAME][GEOGRAPHIC_DATA][PERSON_NAME] graduate an…" at bounding box center [751, 440] width 679 height 59
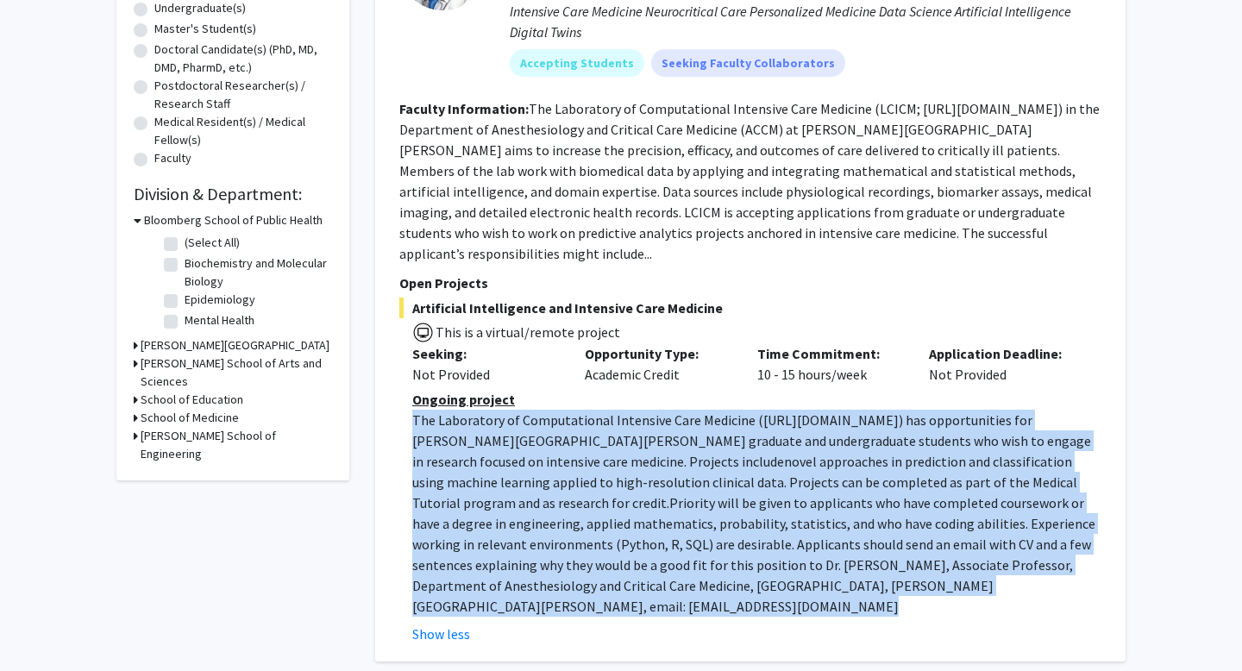
click at [556, 423] on span ") has opportunities for [PERSON_NAME][GEOGRAPHIC_DATA][PERSON_NAME] graduate an…" at bounding box center [751, 440] width 679 height 59
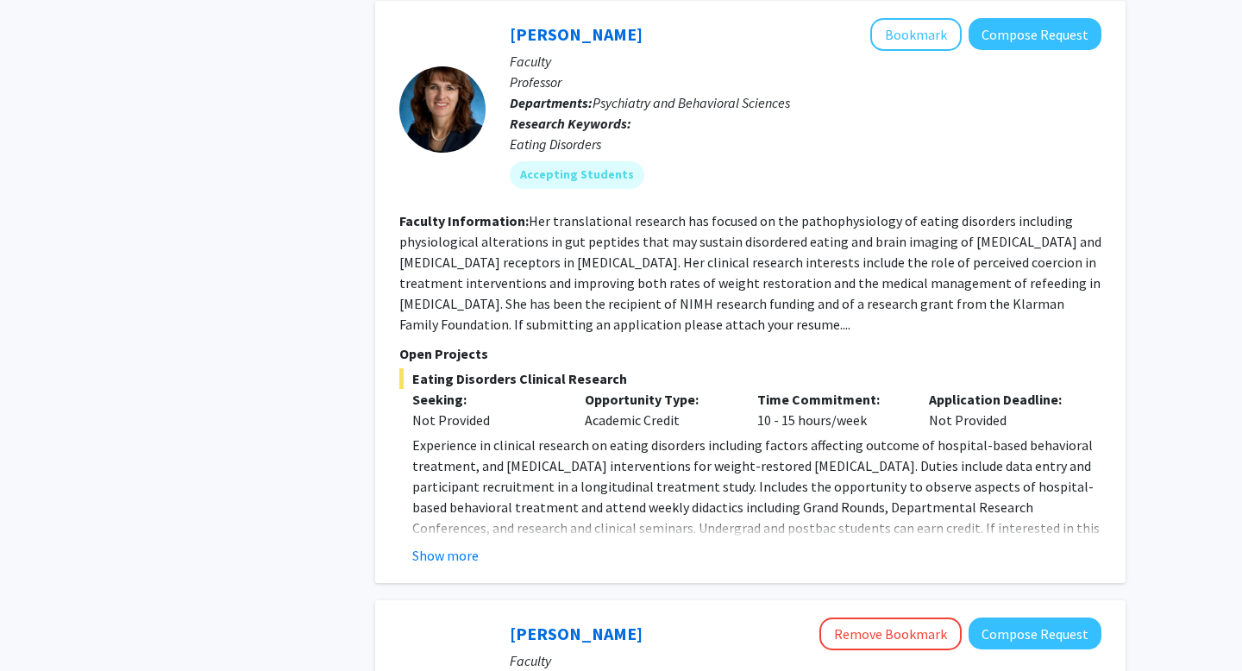
scroll to position [1032, 0]
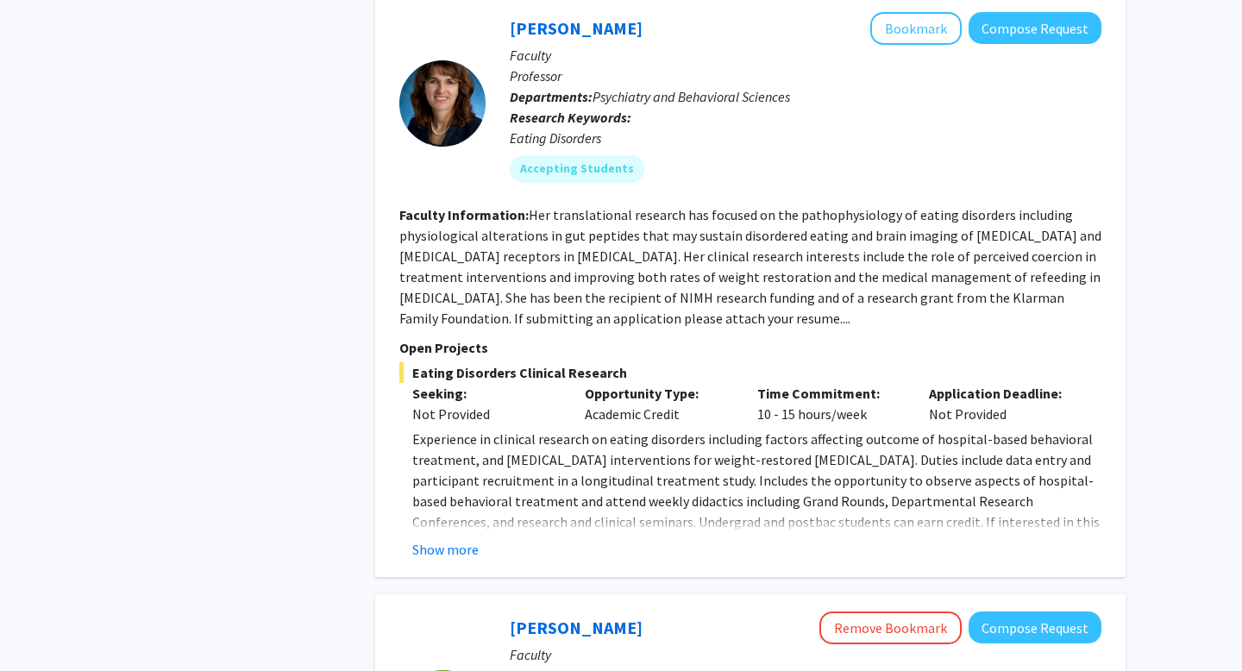
click at [482, 539] on div "Show more" at bounding box center [756, 549] width 689 height 21
click at [469, 539] on button "Show more" at bounding box center [445, 549] width 66 height 21
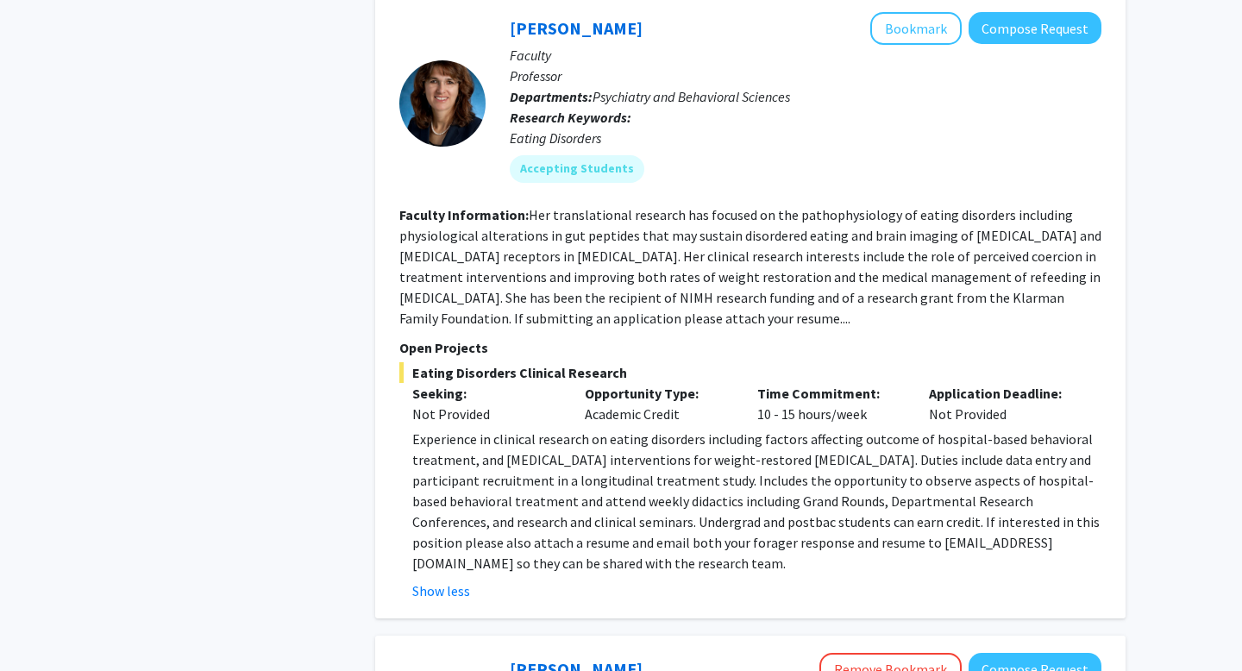
click at [511, 429] on p "Experience in clinical research on eating disorders including factors affecting…" at bounding box center [756, 501] width 689 height 145
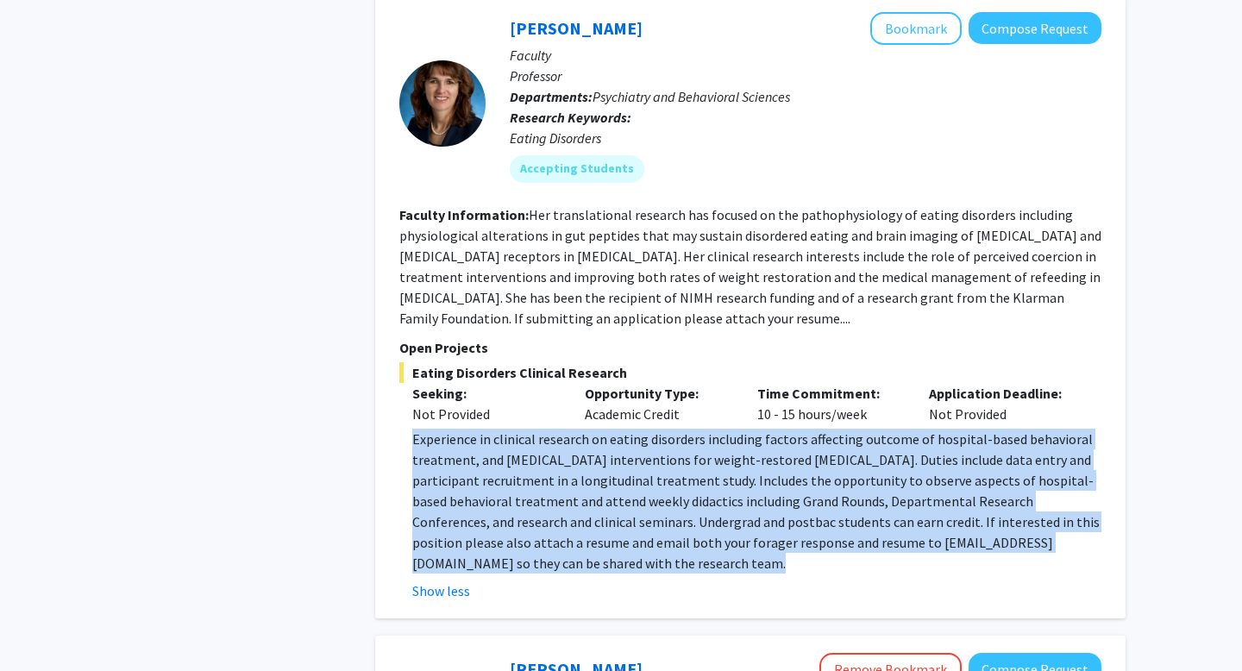
click at [511, 429] on p "Experience in clinical research on eating disorders including factors affecting…" at bounding box center [756, 501] width 689 height 145
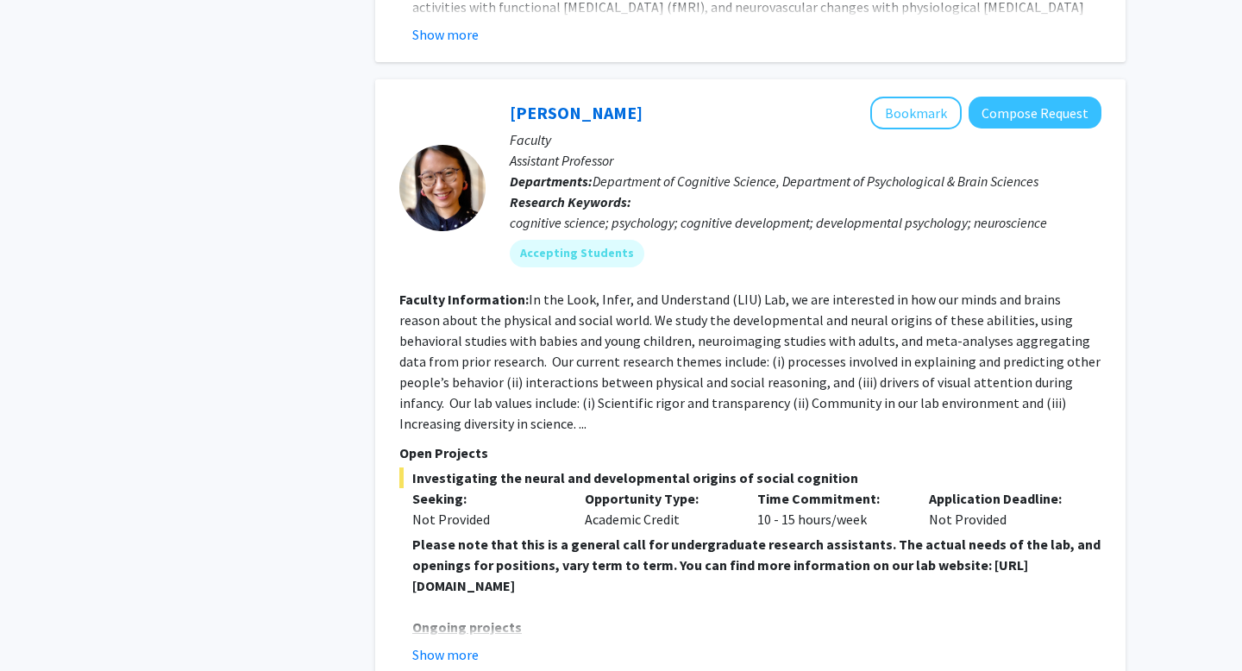
scroll to position [2260, 0]
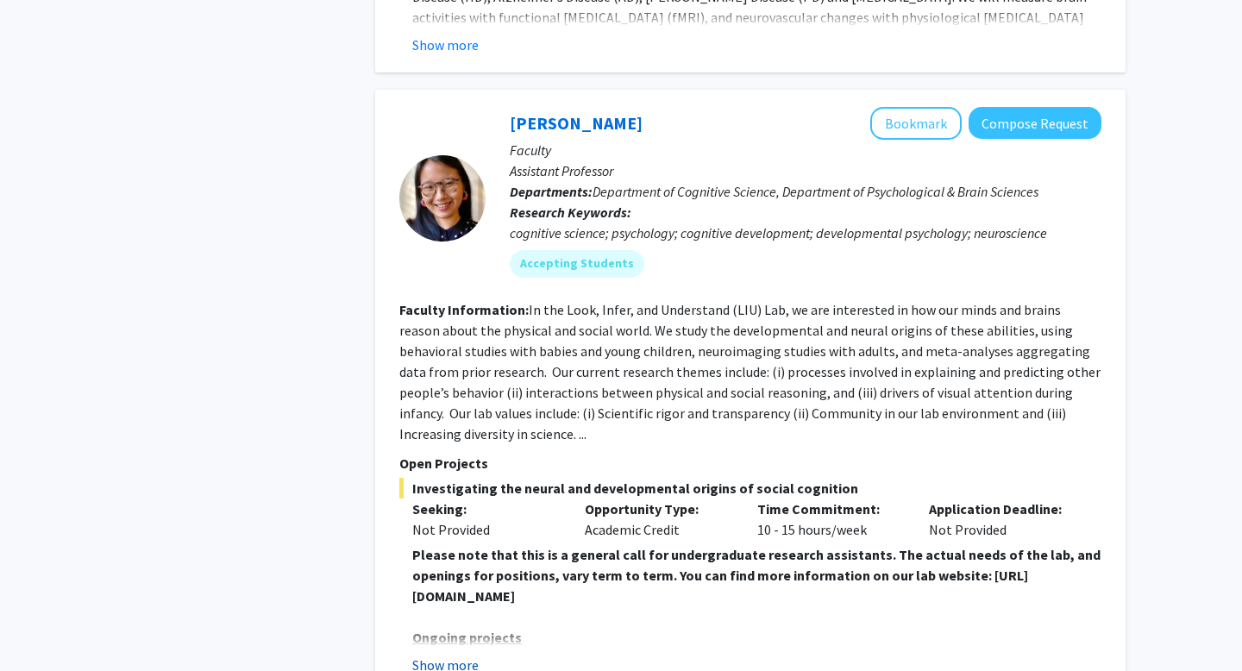
click at [465, 655] on button "Show more" at bounding box center [445, 665] width 66 height 21
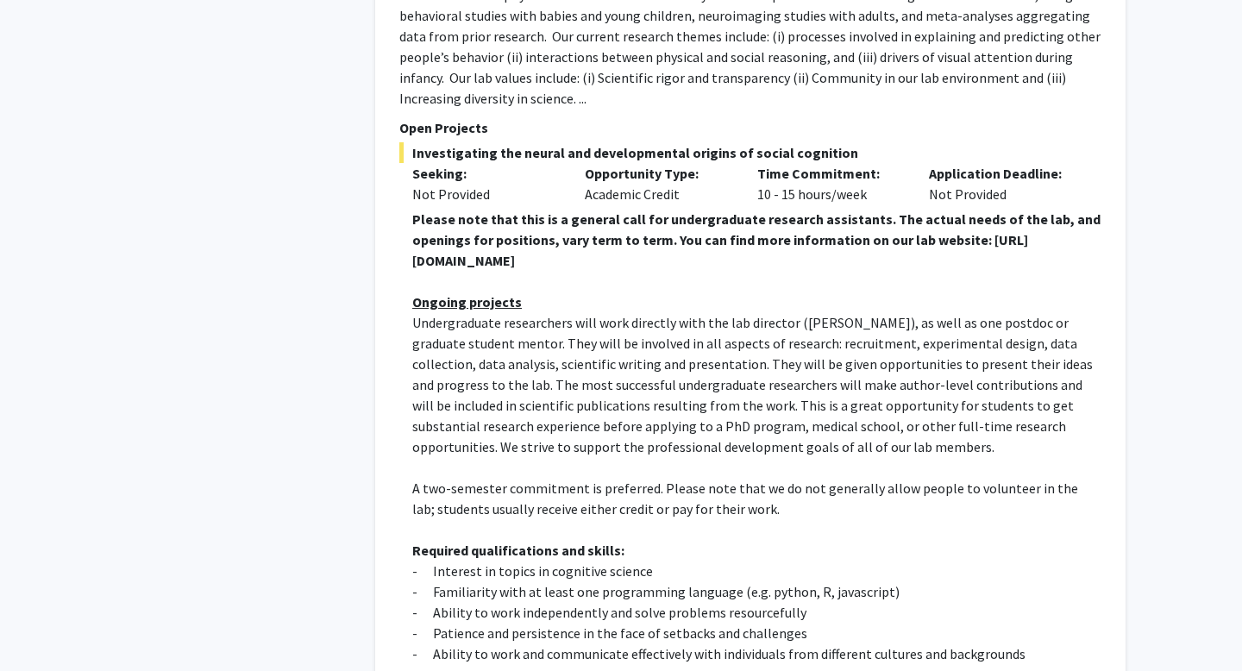
scroll to position [2597, 0]
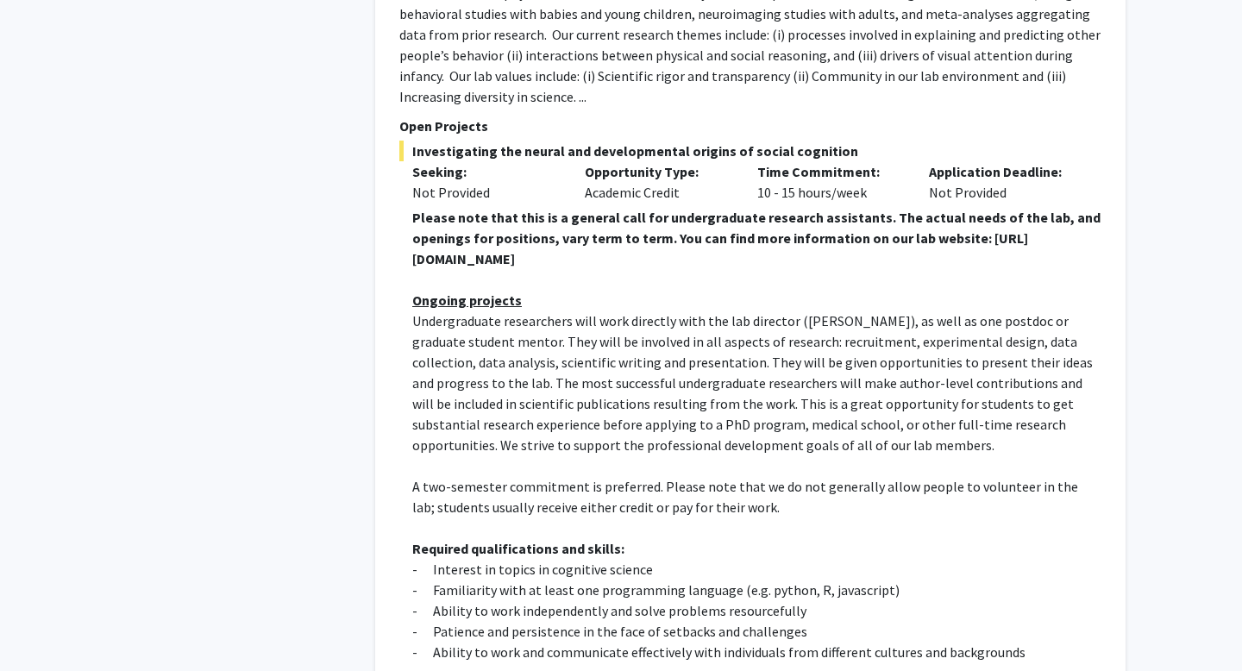
click at [521, 455] on p at bounding box center [756, 465] width 689 height 21
click at [529, 478] on span "A two-semester commitment is preferred. Please note that we do not generally al…" at bounding box center [745, 497] width 666 height 38
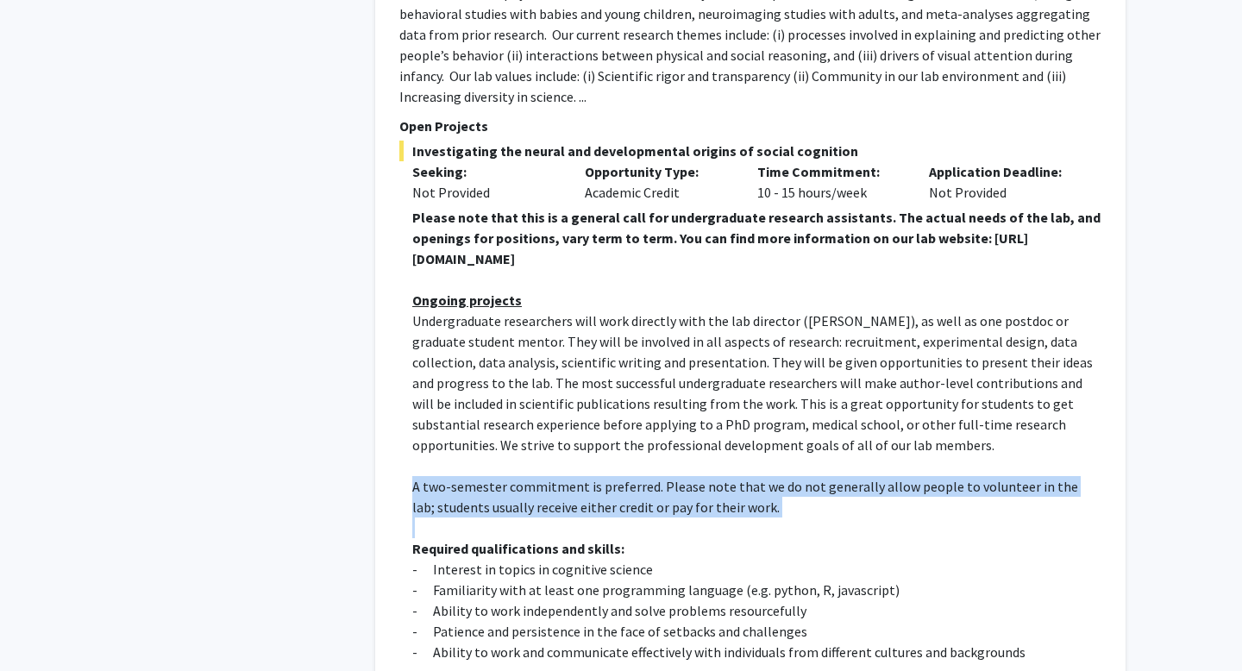
click at [529, 478] on span "A two-semester commitment is preferred. Please note that we do not generally al…" at bounding box center [745, 497] width 666 height 38
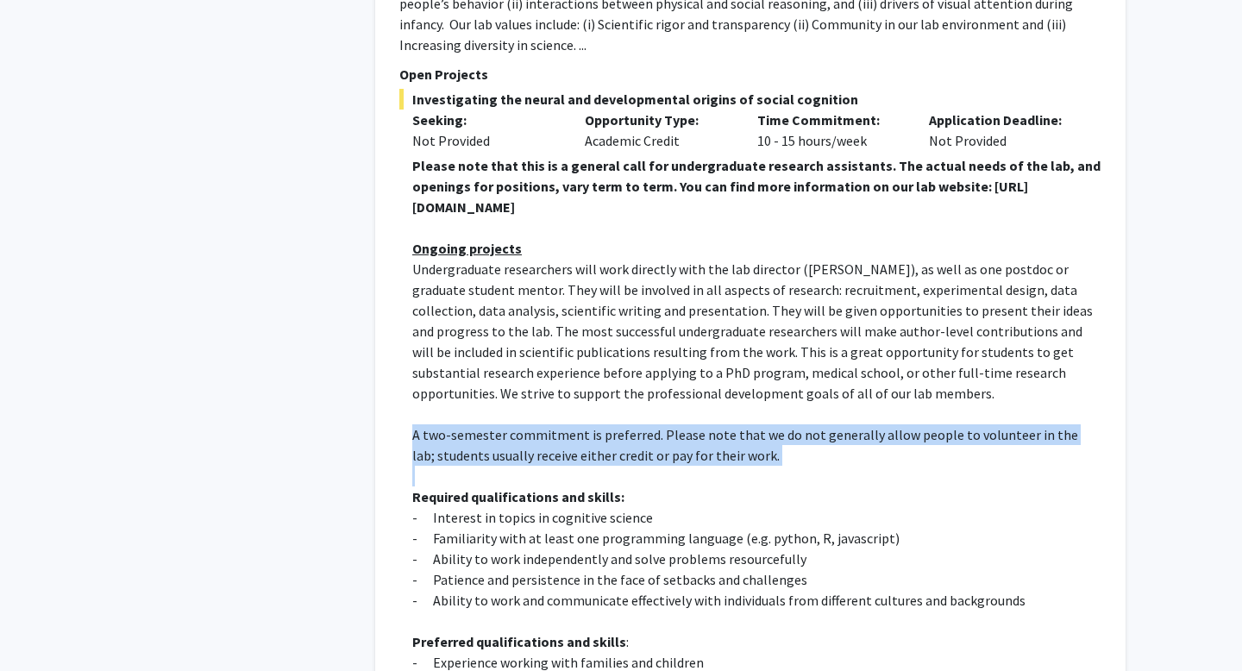
scroll to position [2681, 0]
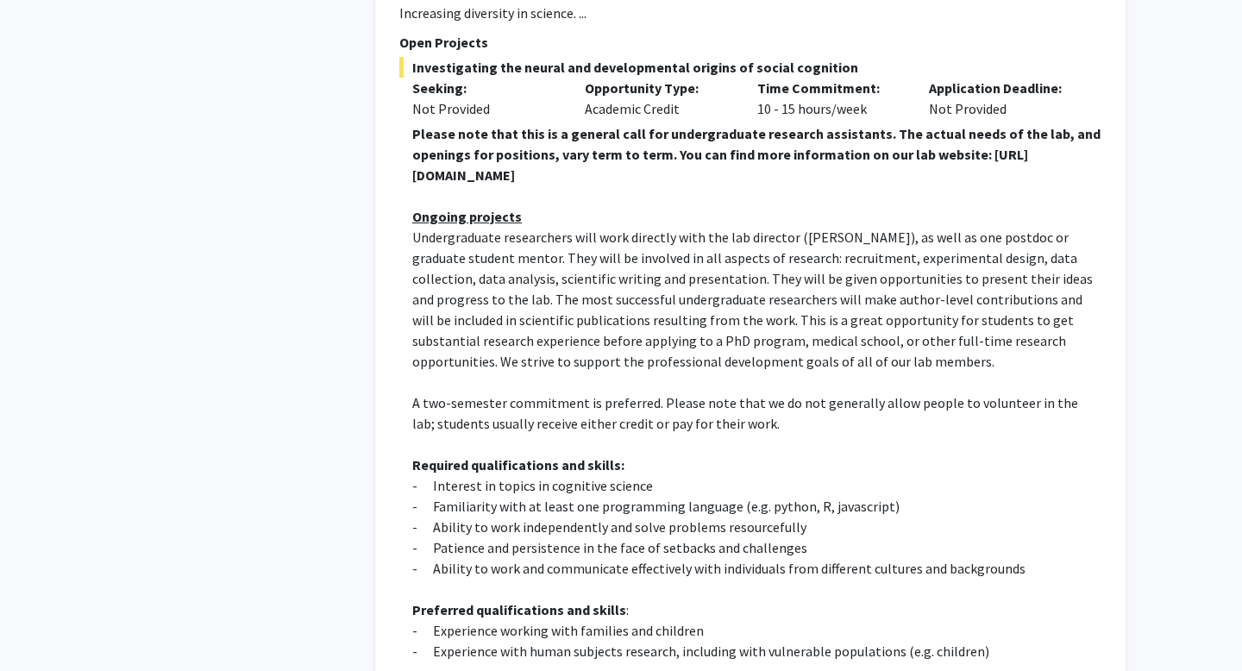
click at [536, 496] on p "- Familiarity with at least one programming language (e.g. python, R, javascrip…" at bounding box center [756, 506] width 689 height 21
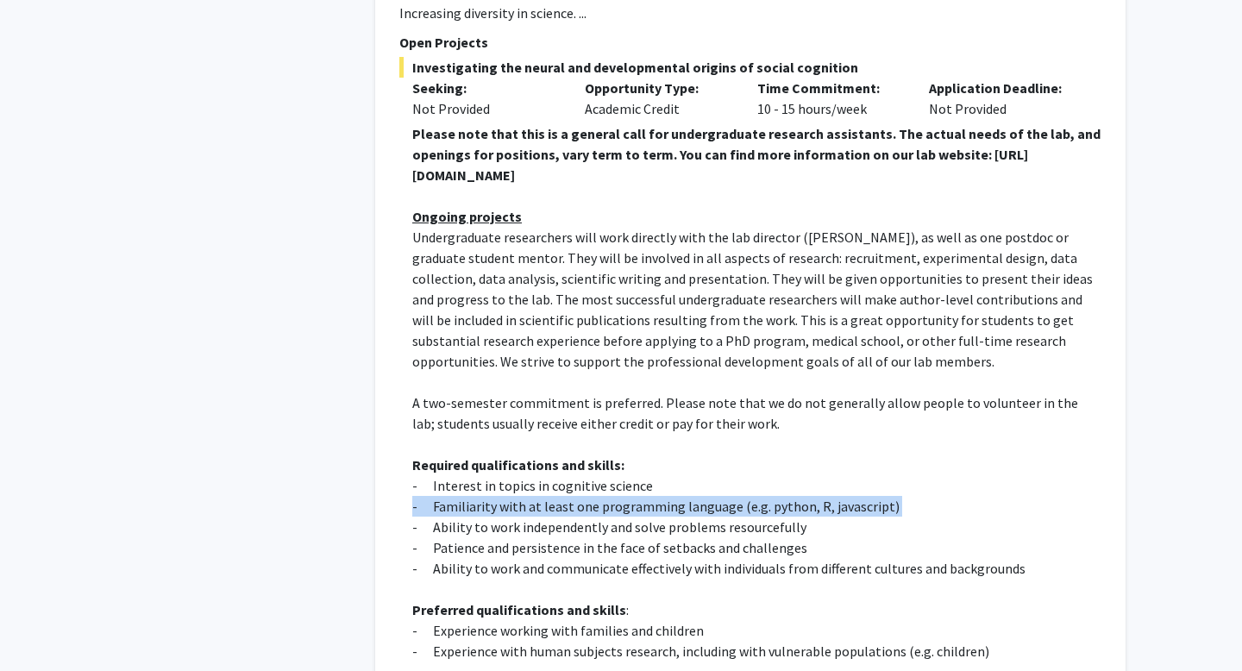
click at [536, 496] on p "- Familiarity with at least one programming language (e.g. python, R, javascrip…" at bounding box center [756, 506] width 689 height 21
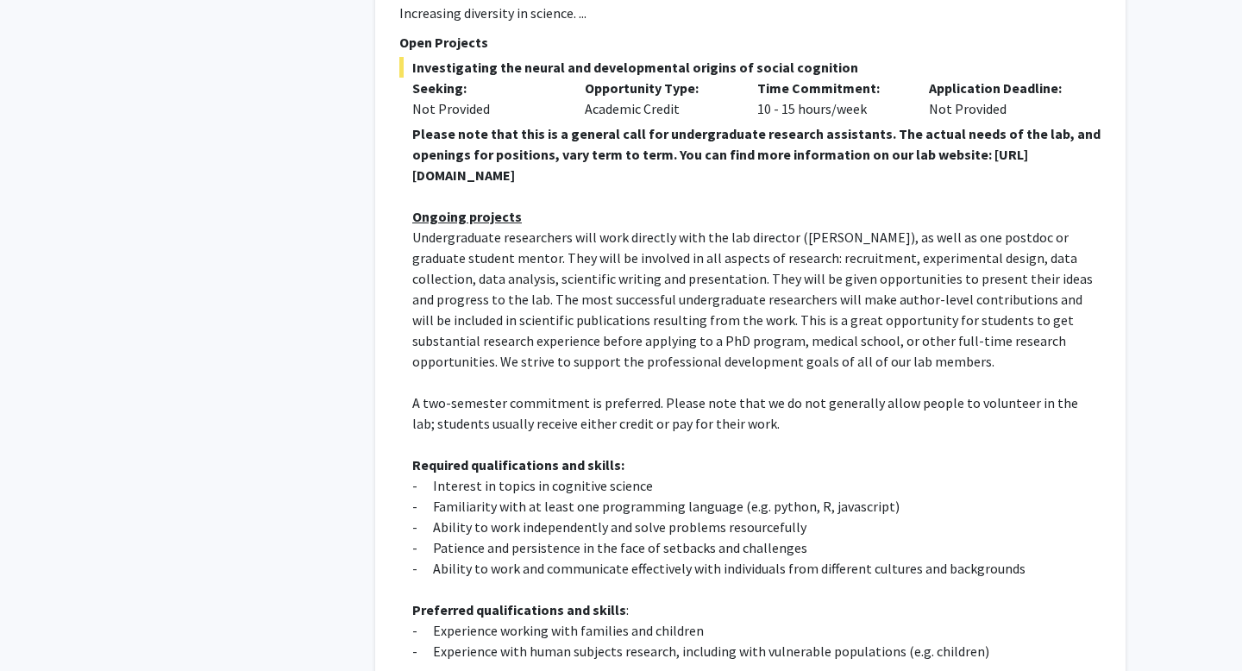
click at [542, 517] on p "- Ability to work independently and solve problems resourcefully" at bounding box center [756, 527] width 689 height 21
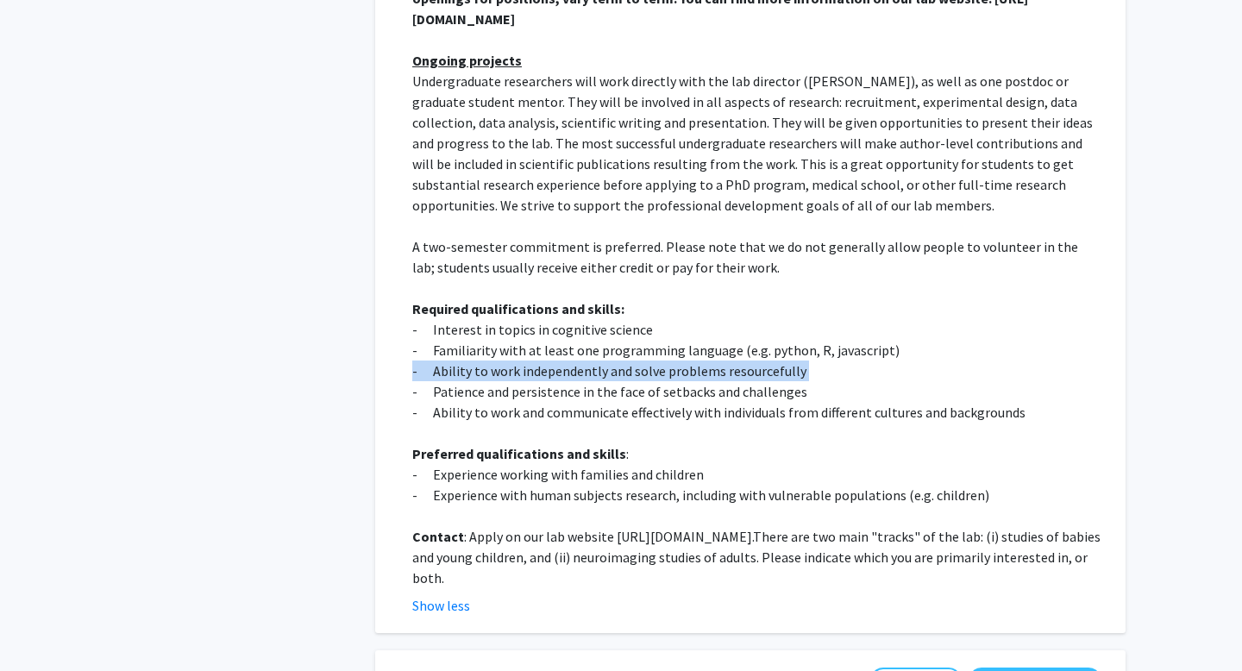
scroll to position [2844, 0]
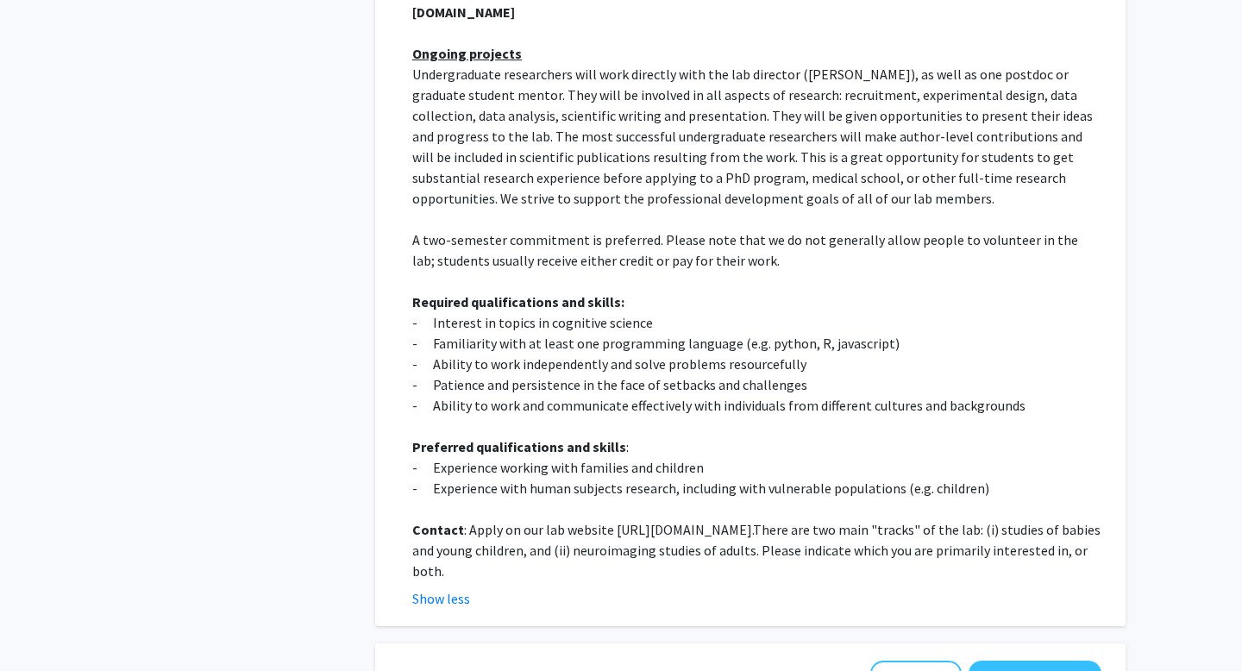
click at [541, 457] on p "- Experience working with families and children" at bounding box center [756, 467] width 689 height 21
click at [542, 478] on p "- Experience with human subjects research, including with vulnerable population…" at bounding box center [756, 488] width 689 height 21
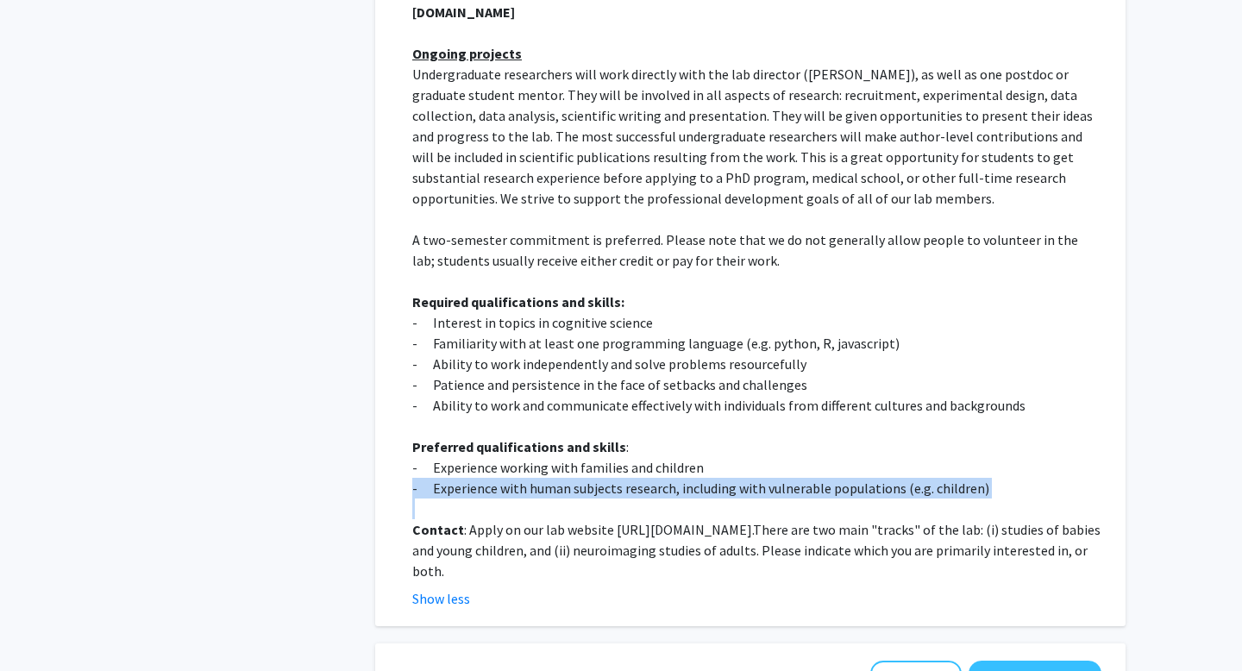
click at [542, 478] on p "- Experience with human subjects research, including with vulnerable population…" at bounding box center [756, 488] width 689 height 21
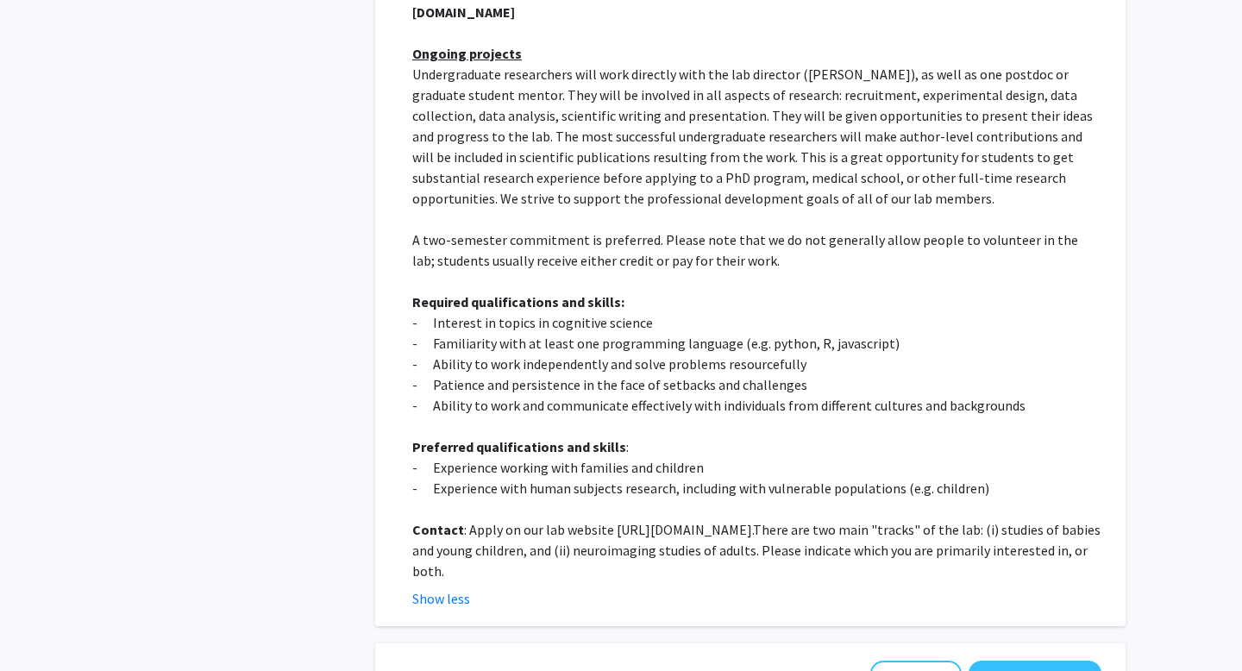
click at [557, 374] on p "- Patience and persistence in the face of setbacks and challenges" at bounding box center [756, 384] width 689 height 21
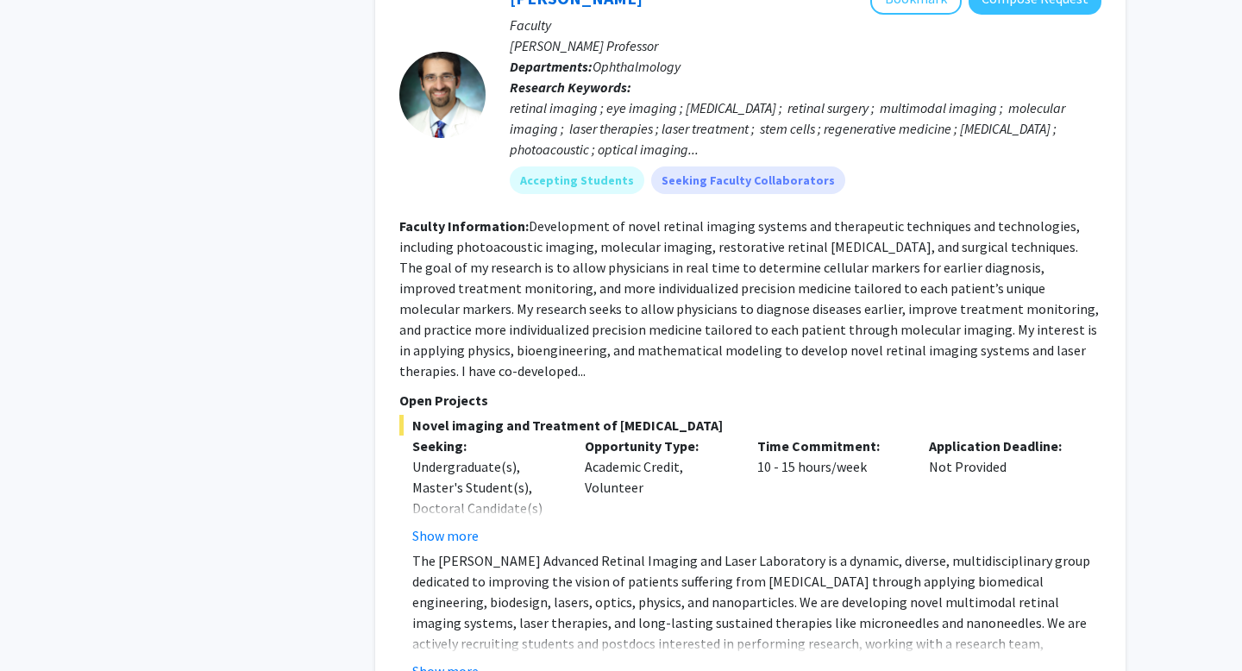
scroll to position [4892, 0]
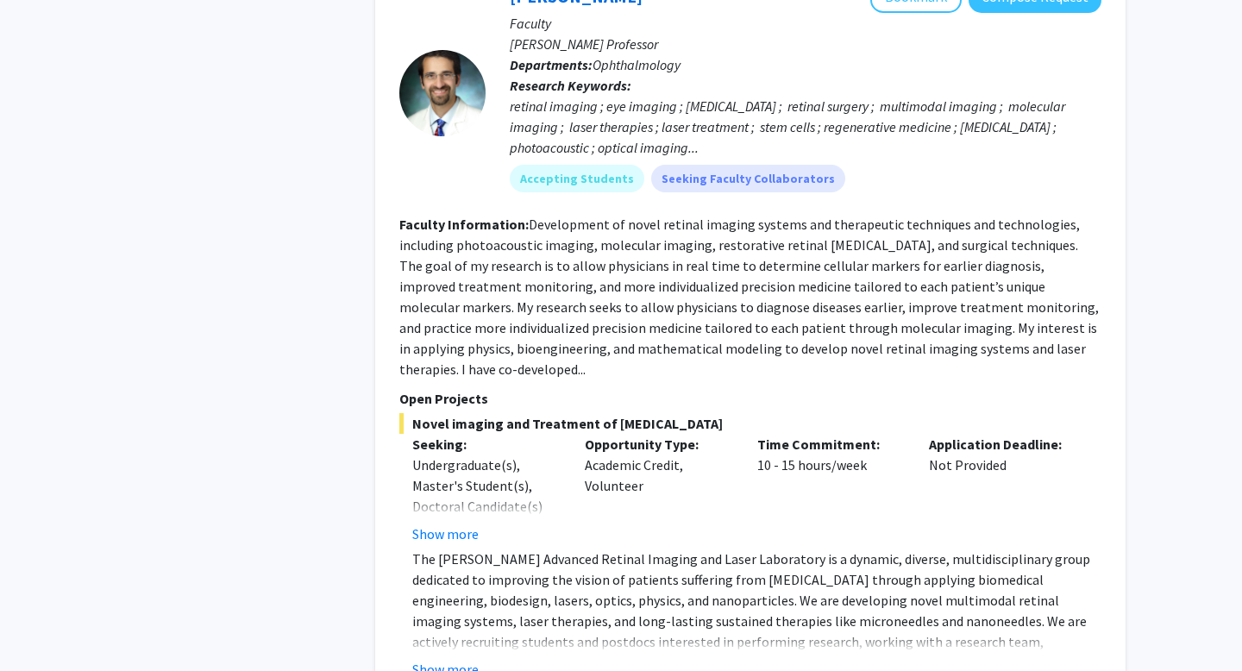
click at [490, 659] on div "Show more" at bounding box center [756, 669] width 689 height 21
click at [473, 659] on button "Show more" at bounding box center [445, 669] width 66 height 21
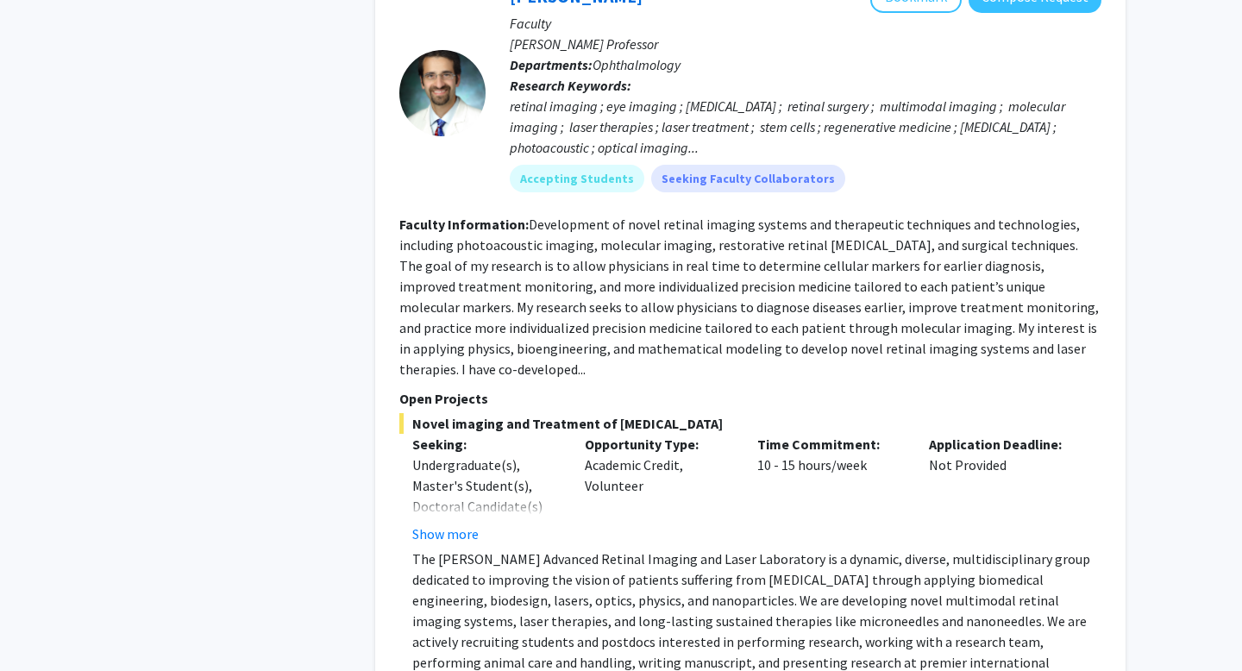
click at [492, 549] on p "The [PERSON_NAME] Advanced Retinal Imaging and Laser Laboratory is a dynamic, d…" at bounding box center [756, 632] width 689 height 166
click at [496, 549] on p "The [PERSON_NAME] Advanced Retinal Imaging and Laser Laboratory is a dynamic, d…" at bounding box center [756, 632] width 689 height 166
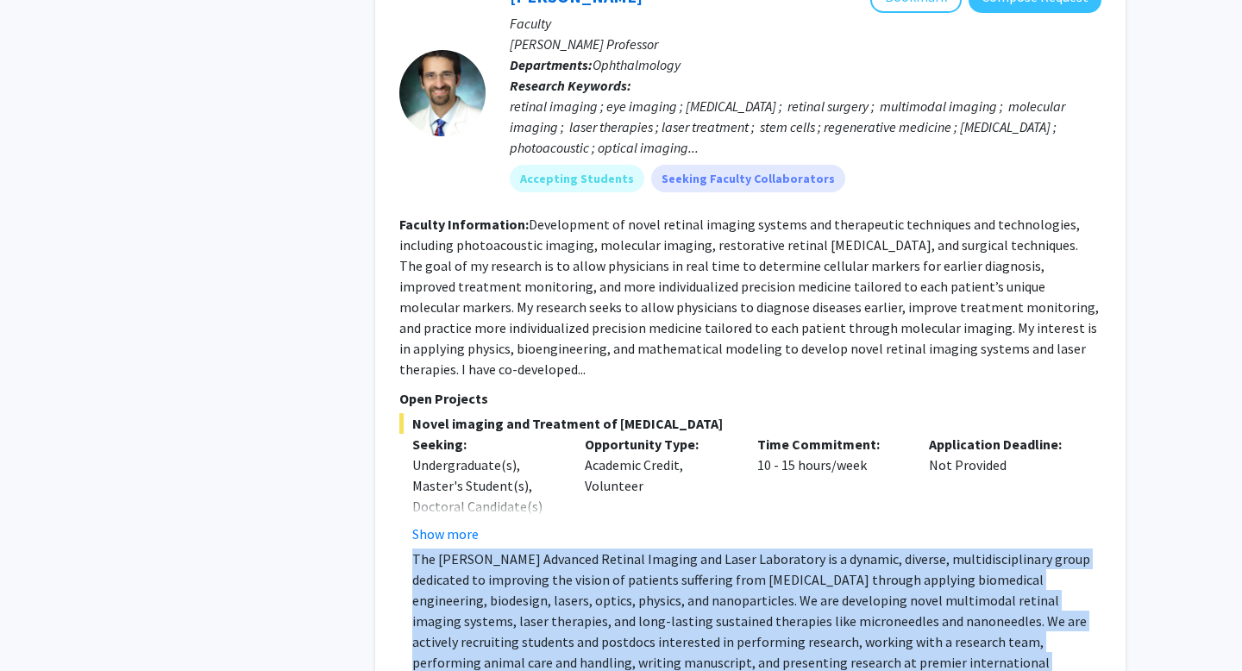
click at [496, 549] on p "The [PERSON_NAME] Advanced Retinal Imaging and Laser Laboratory is a dynamic, d…" at bounding box center [756, 632] width 689 height 166
click at [505, 549] on p "The [PERSON_NAME] Advanced Retinal Imaging and Laser Laboratory is a dynamic, d…" at bounding box center [756, 632] width 689 height 166
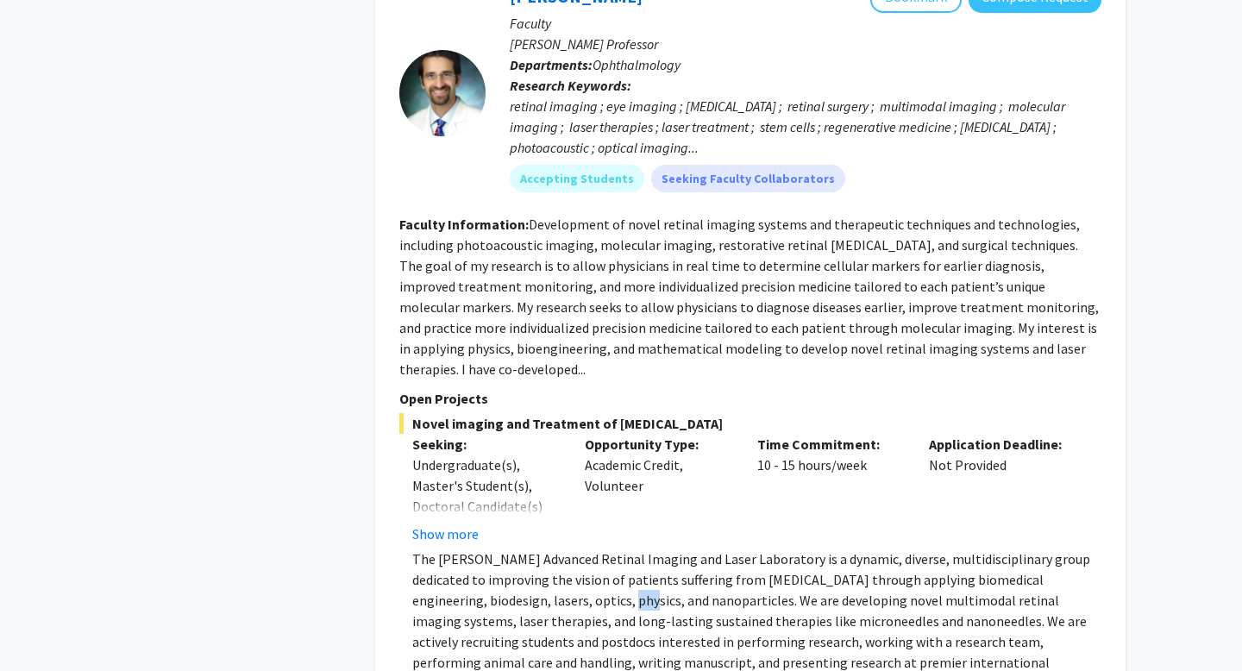
click at [505, 549] on p "The [PERSON_NAME] Advanced Retinal Imaging and Laser Laboratory is a dynamic, d…" at bounding box center [756, 632] width 689 height 166
click at [534, 549] on p "The [PERSON_NAME] Advanced Retinal Imaging and Laser Laboratory is a dynamic, d…" at bounding box center [756, 632] width 689 height 166
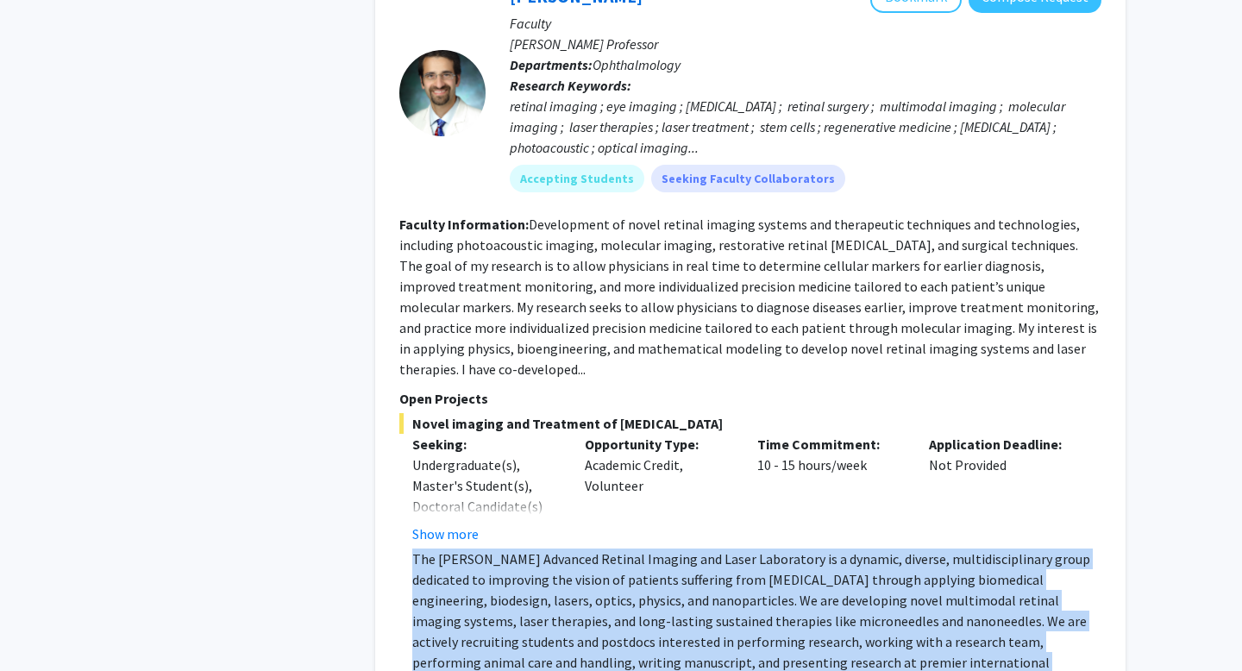
click at [534, 549] on p "The [PERSON_NAME] Advanced Retinal Imaging and Laser Laboratory is a dynamic, d…" at bounding box center [756, 632] width 689 height 166
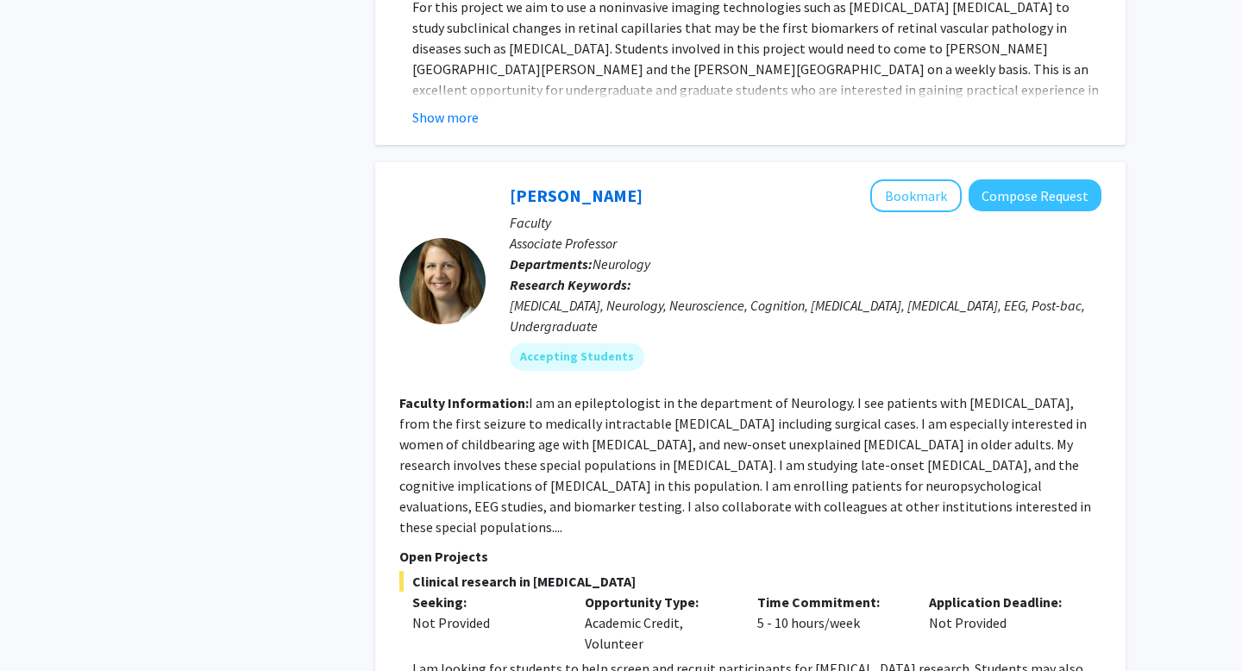
scroll to position [6757, 0]
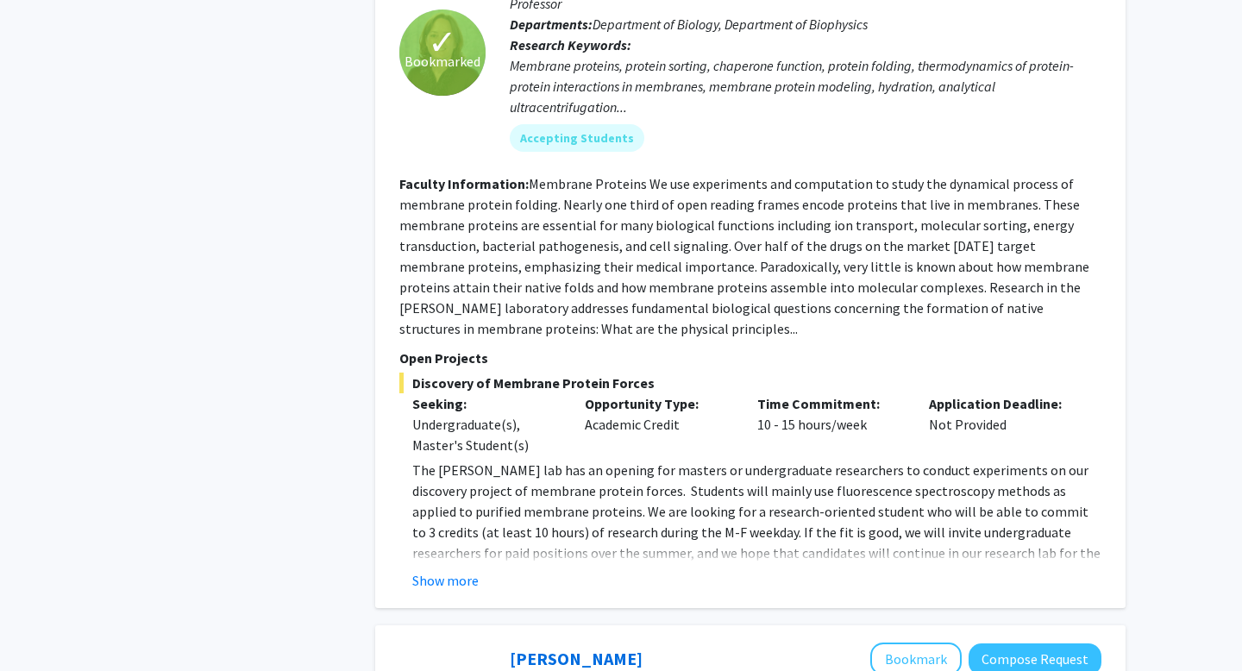
scroll to position [3093, 0]
click at [565, 486] on div "✓ Bookmarked [PERSON_NAME] Remove Bookmark Compose Request Faculty Professor De…" at bounding box center [750, 264] width 750 height 686
click at [481, 568] on div "Show more" at bounding box center [756, 578] width 689 height 21
click at [469, 568] on button "Show more" at bounding box center [445, 578] width 66 height 21
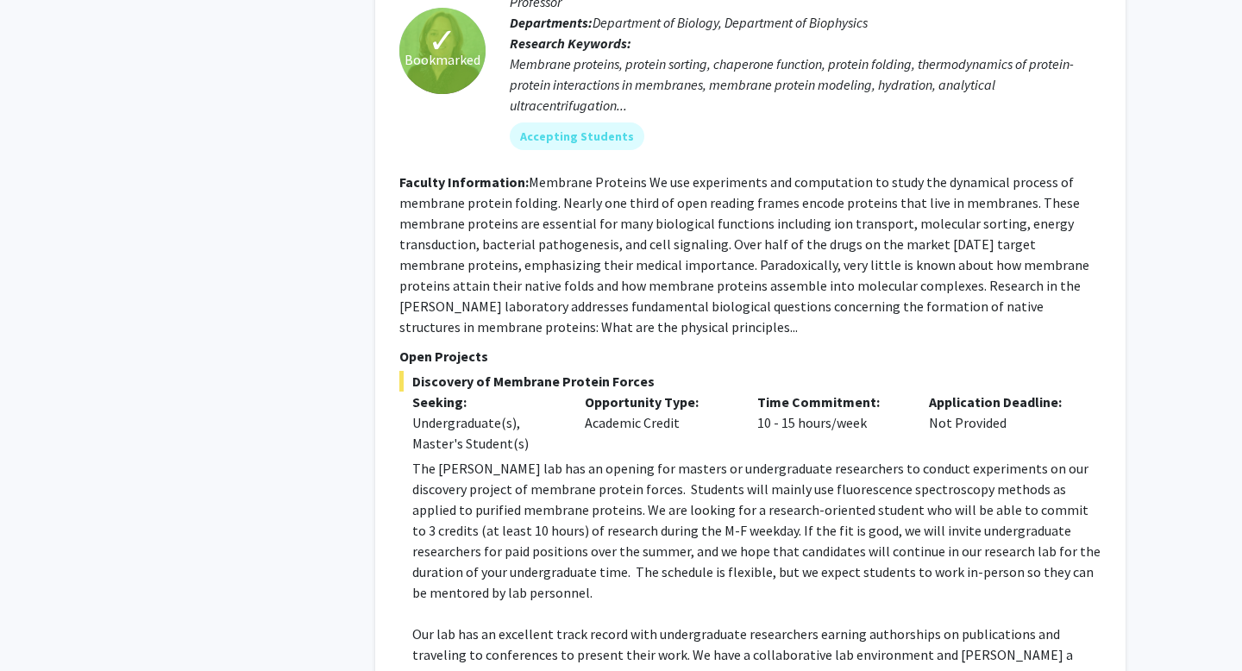
click at [513, 458] on p "The [PERSON_NAME] lab has an opening for masters or undergraduate researchers t…" at bounding box center [756, 530] width 689 height 145
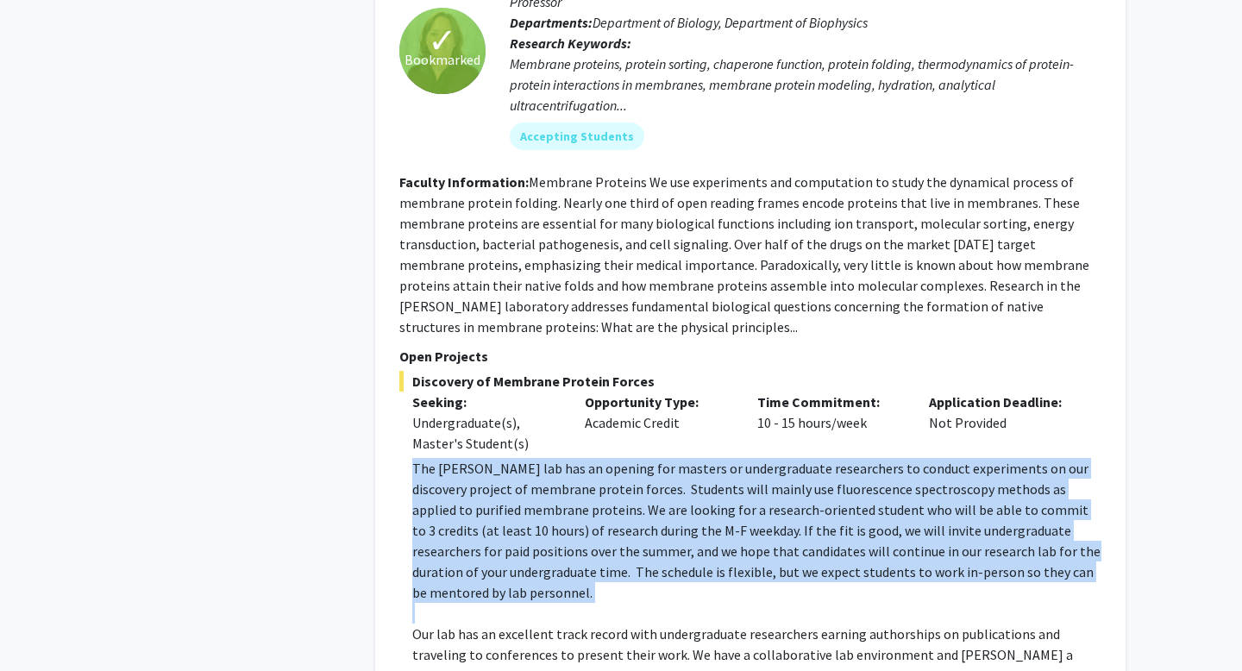
click at [513, 458] on p "The [PERSON_NAME] lab has an opening for masters or undergraduate researchers t…" at bounding box center [756, 530] width 689 height 145
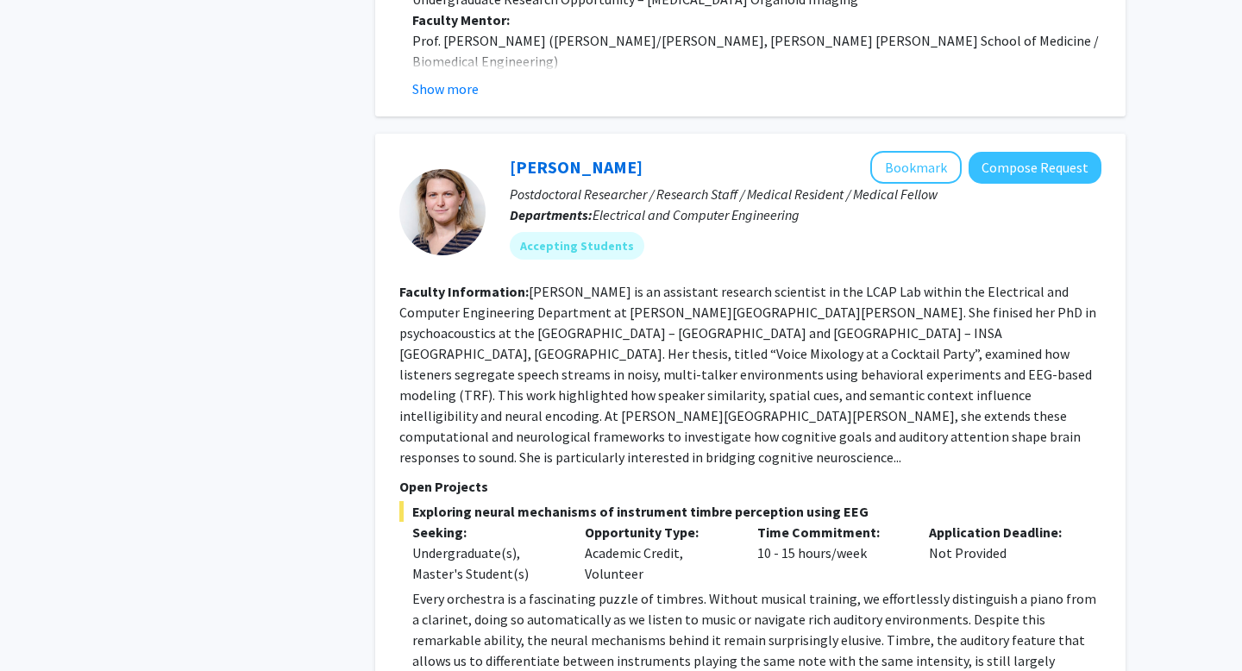
scroll to position [6202, 0]
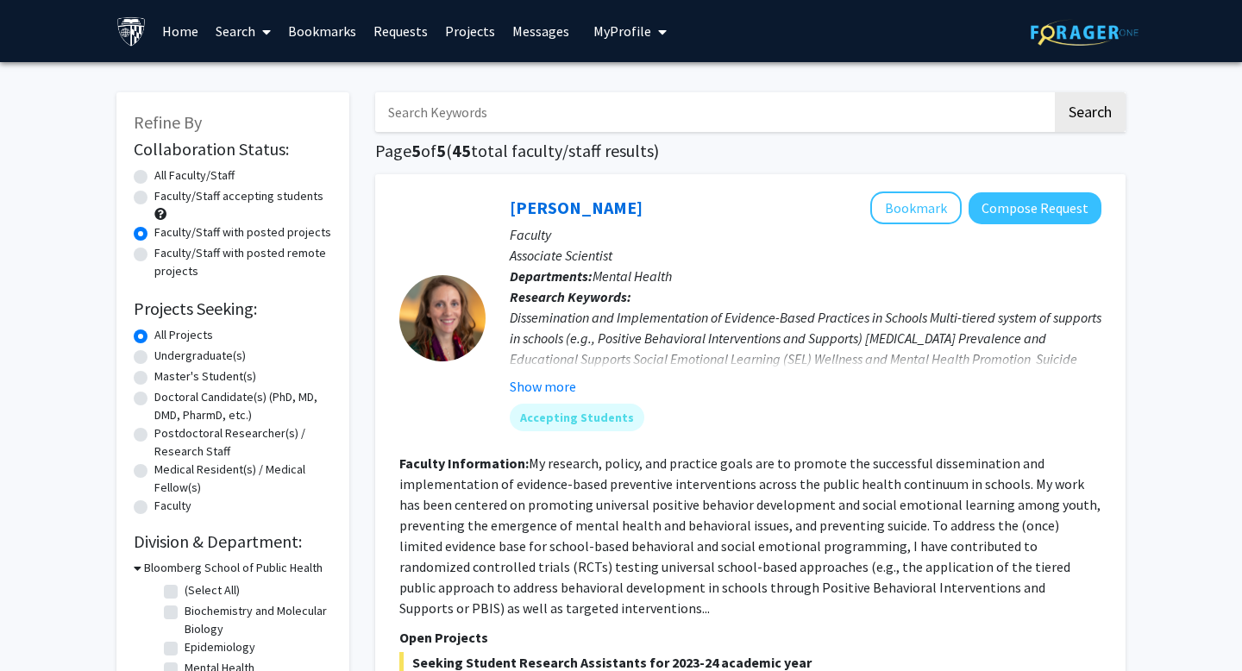
click at [210, 259] on label "Faculty/Staff with posted remote projects" at bounding box center [243, 262] width 178 height 36
click at [166, 255] on input "Faculty/Staff with posted remote projects" at bounding box center [159, 249] width 11 height 11
radio input "true"
